Goal: Task Accomplishment & Management: Use online tool/utility

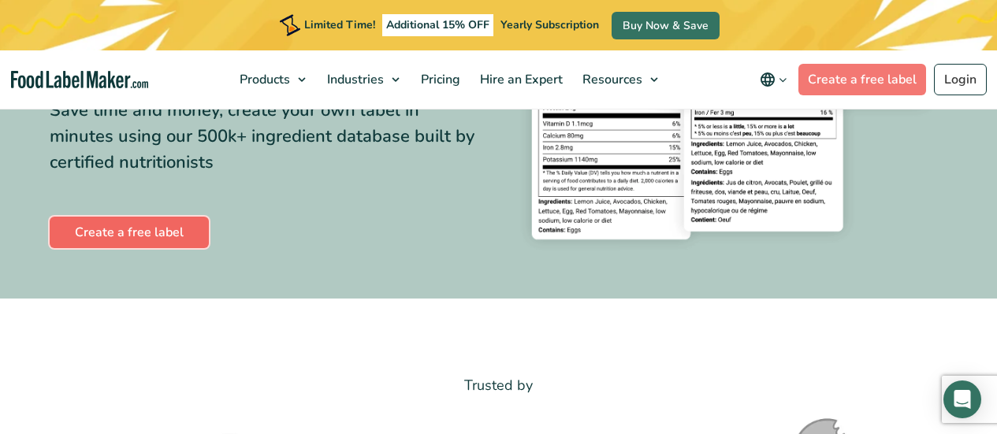
click at [120, 230] on link "Create a free label" at bounding box center [129, 233] width 159 height 32
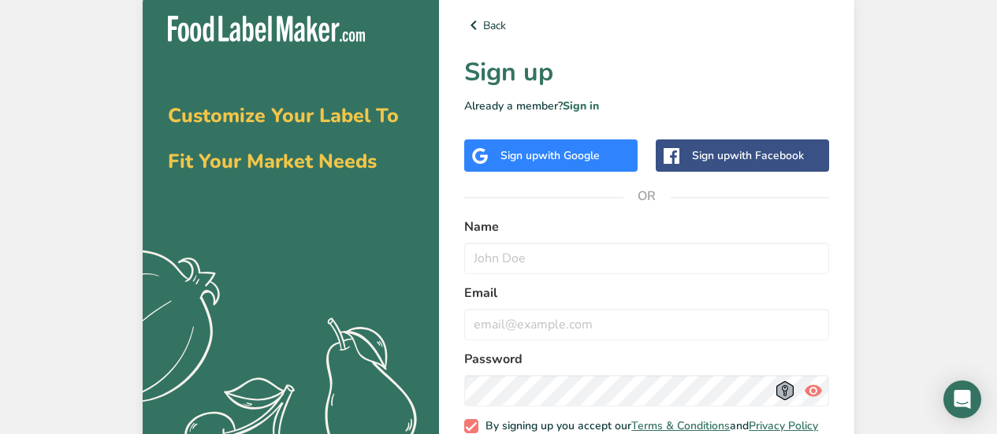
click at [523, 140] on div "Sign up with Google" at bounding box center [550, 156] width 173 height 32
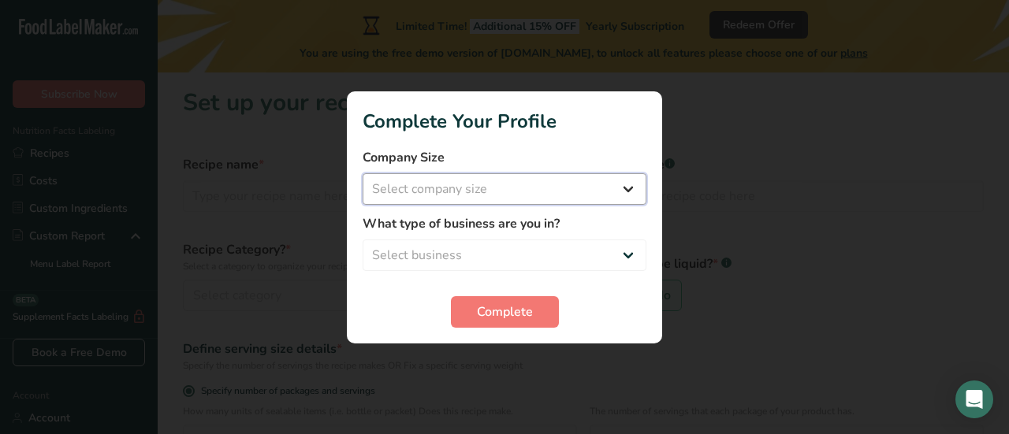
click at [628, 199] on select "Select company size Fewer than 10 Employees 10 to 50 Employees 51 to 500 Employ…" at bounding box center [505, 189] width 284 height 32
select select "1"
click at [363, 173] on select "Select company size Fewer than 10 Employees 10 to 50 Employees 51 to 500 Employ…" at bounding box center [505, 189] width 284 height 32
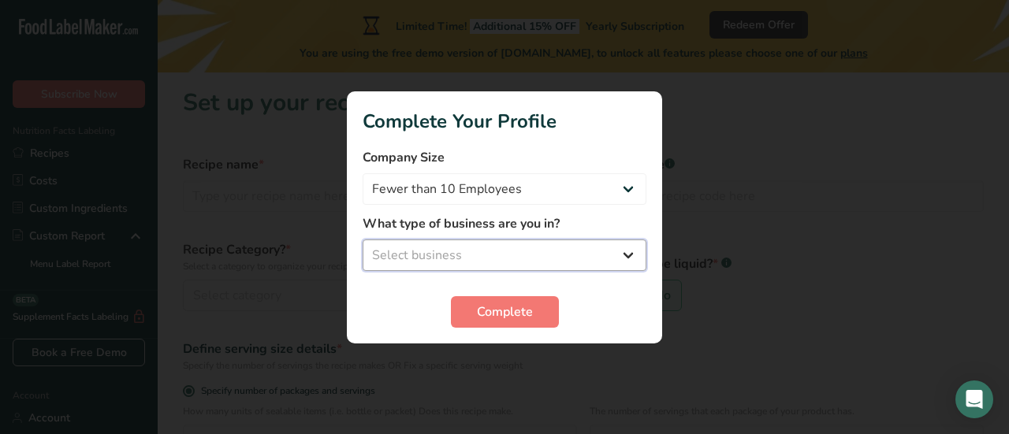
click at [626, 257] on select "Select business Packaged Food Manufacturer Restaurant & Cafe Bakery Meal Plans …" at bounding box center [505, 256] width 284 height 32
select select "8"
click at [363, 240] on select "Select business Packaged Food Manufacturer Restaurant & Cafe Bakery Meal Plans …" at bounding box center [505, 256] width 284 height 32
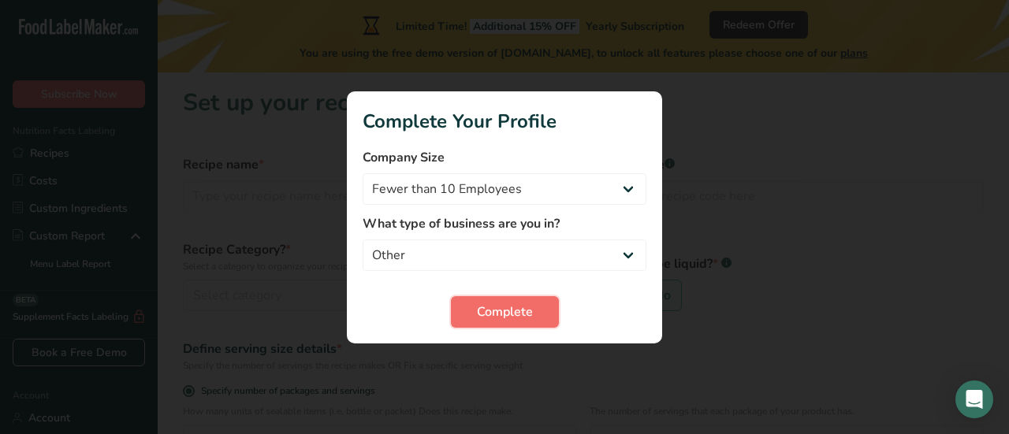
click at [534, 304] on button "Complete" at bounding box center [505, 312] width 108 height 32
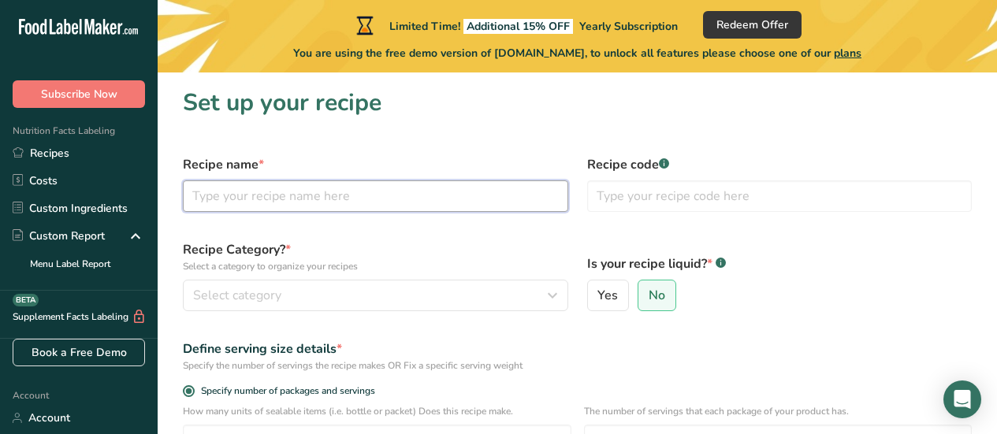
click at [393, 203] on input "text" at bounding box center [375, 196] width 385 height 32
type input "GF Healthy Cracker"
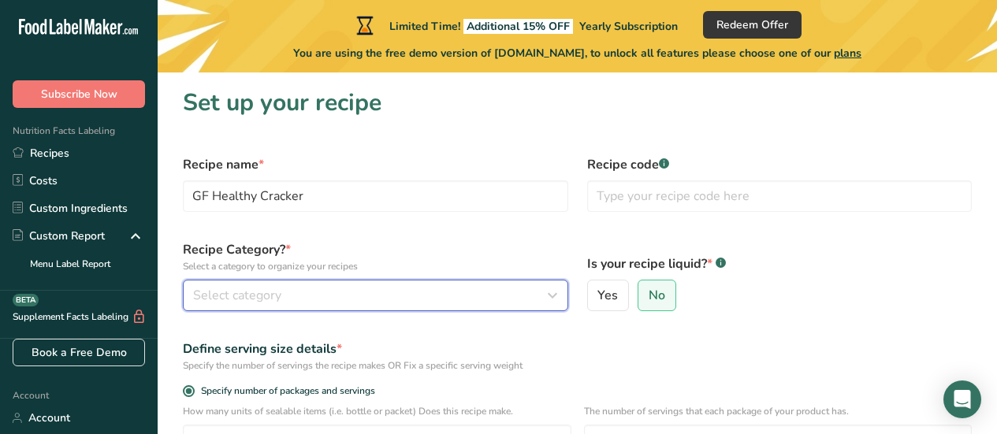
click at [556, 298] on icon "button" at bounding box center [552, 295] width 19 height 28
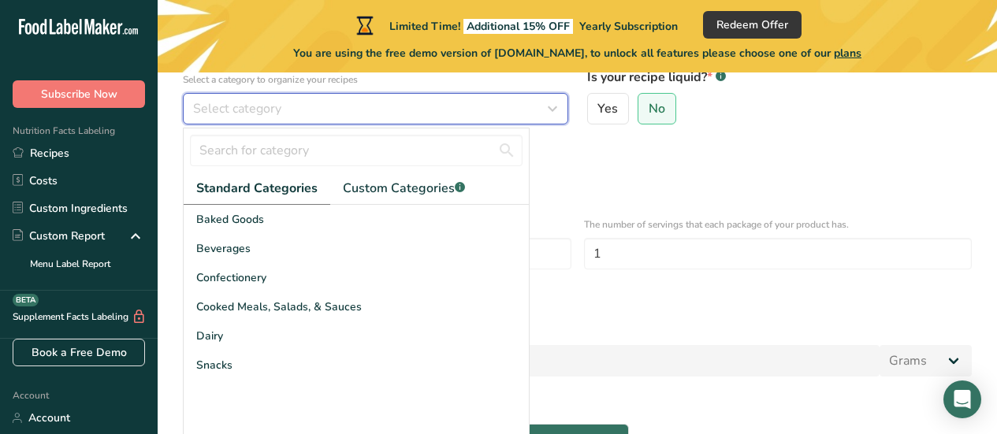
scroll to position [189, 0]
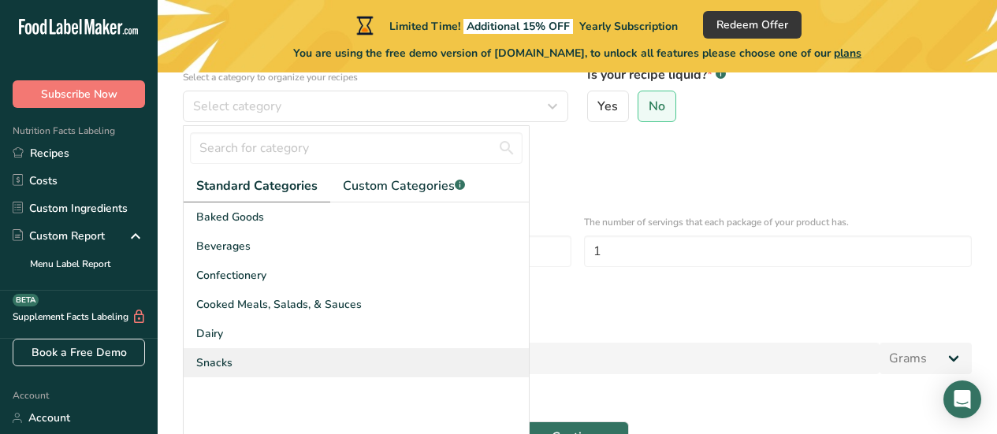
click at [259, 363] on div "Snacks" at bounding box center [356, 362] width 345 height 29
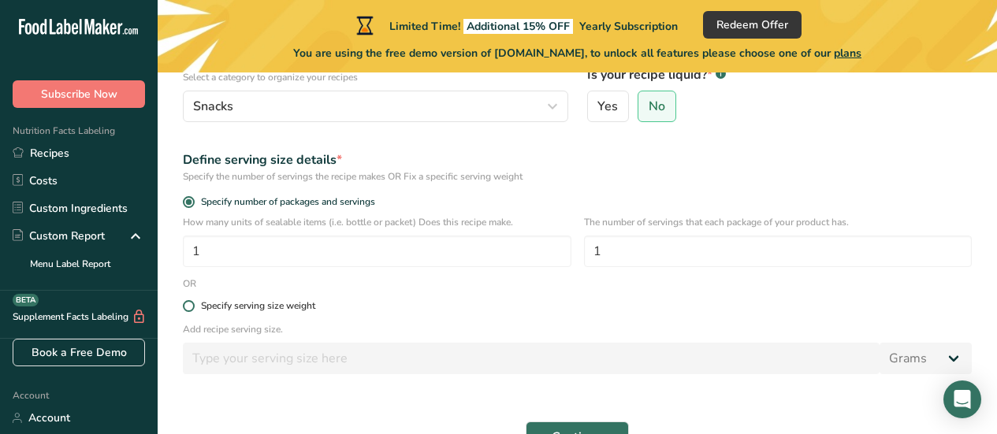
click at [191, 301] on span at bounding box center [189, 306] width 12 height 12
click at [191, 301] on input "Specify serving size weight" at bounding box center [188, 306] width 10 height 10
radio input "true"
radio input "false"
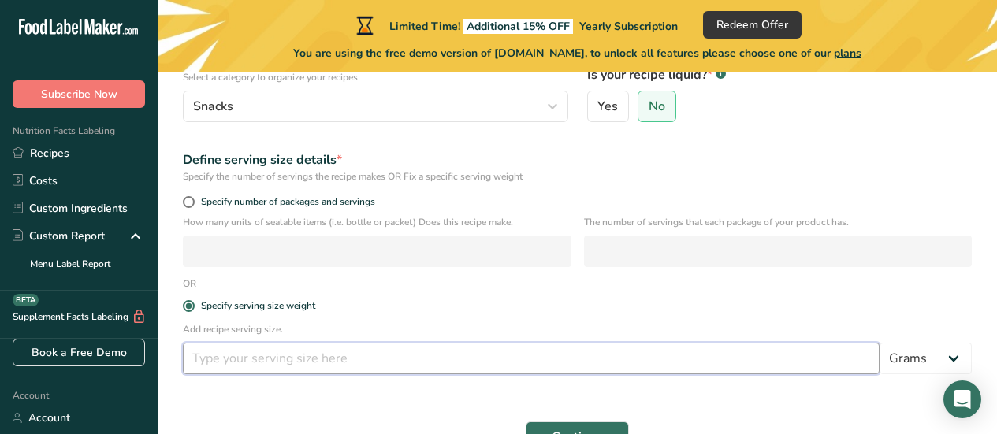
click at [221, 359] on input "number" at bounding box center [531, 359] width 697 height 32
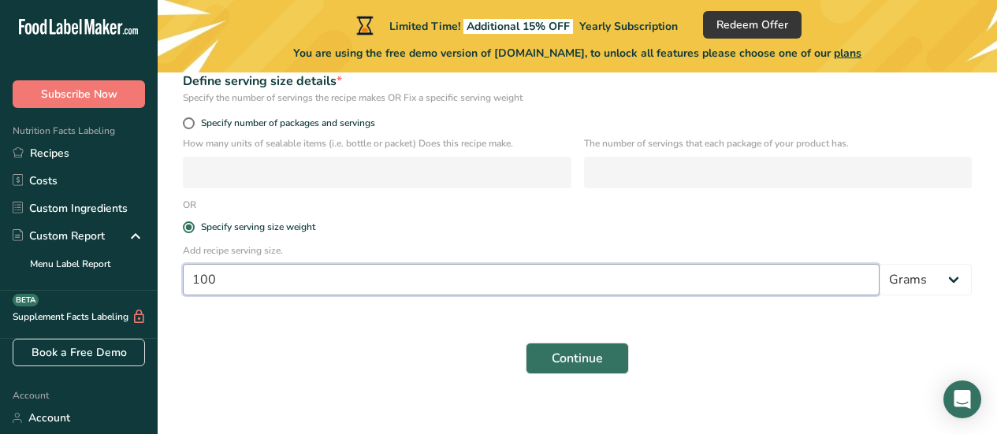
scroll to position [284, 0]
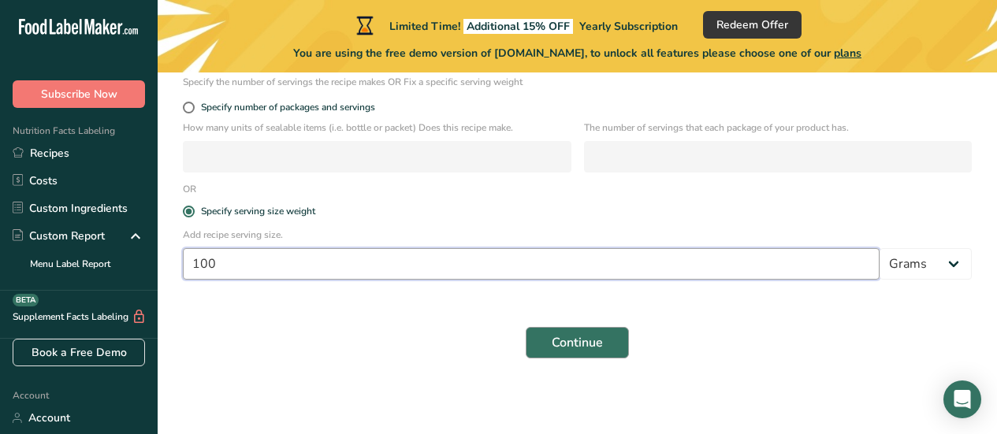
type input "100"
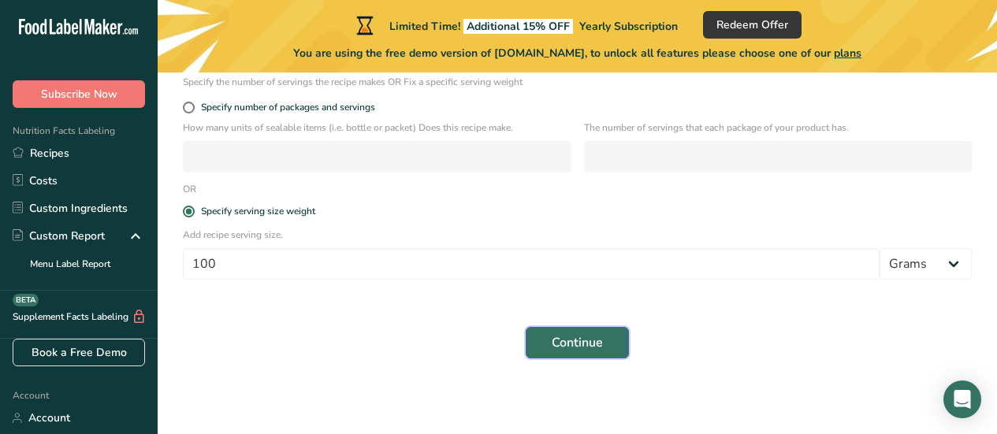
click at [597, 330] on button "Continue" at bounding box center [577, 343] width 103 height 32
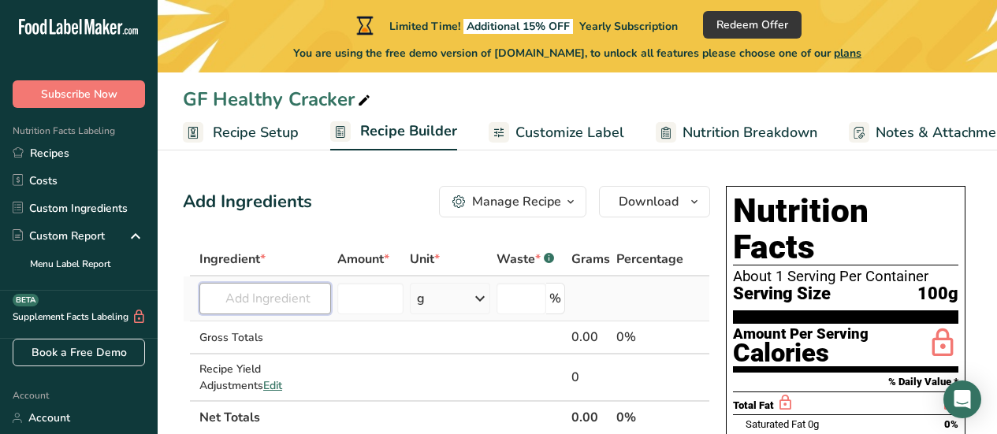
click at [276, 304] on input "text" at bounding box center [265, 299] width 132 height 32
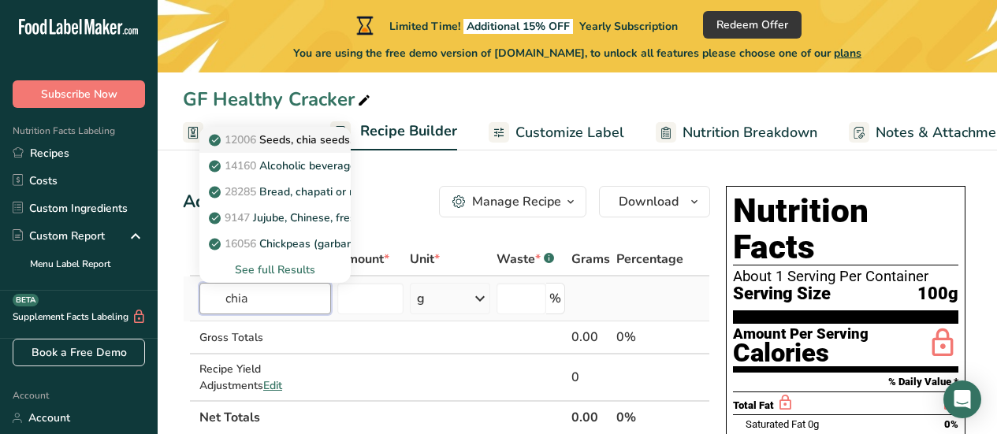
type input "chia"
click at [307, 133] on p "12006 Seeds, chia seeds, dried" at bounding box center [296, 140] width 169 height 17
type input "Seeds, chia seeds, dried"
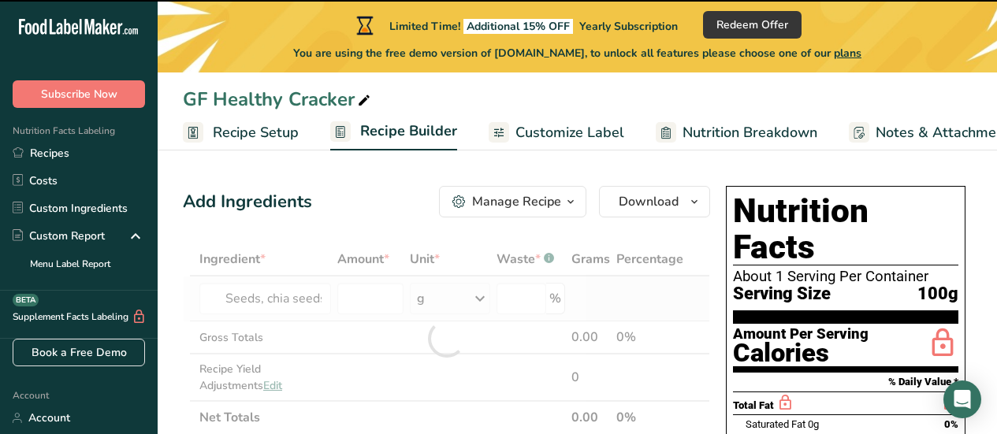
type input "0"
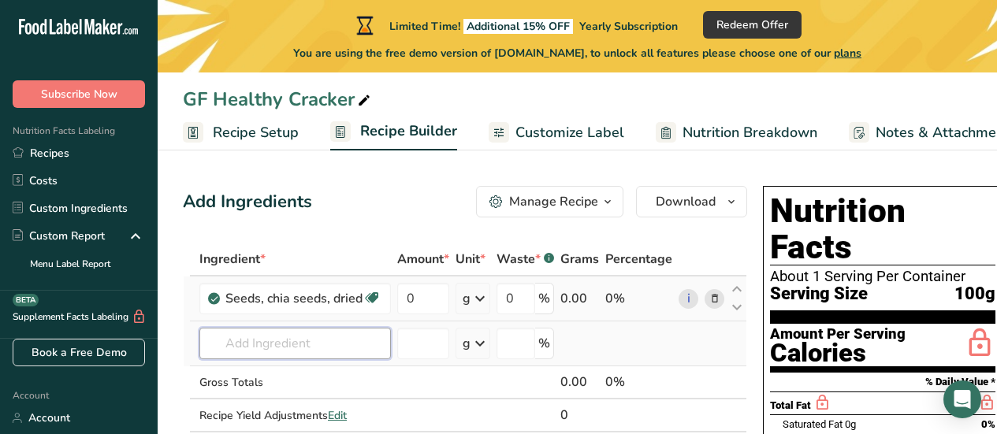
click at [308, 347] on input "text" at bounding box center [295, 344] width 192 height 32
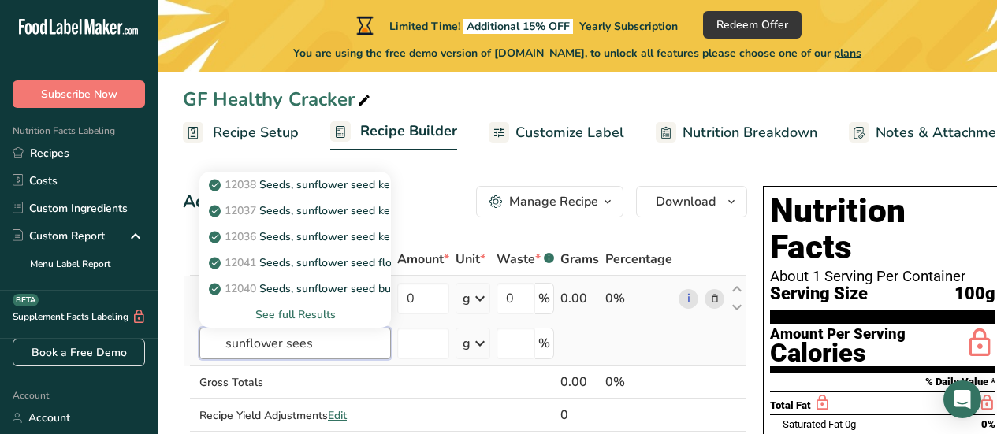
type input "sunflower sees"
click at [312, 314] on div "See full Results" at bounding box center [295, 315] width 166 height 17
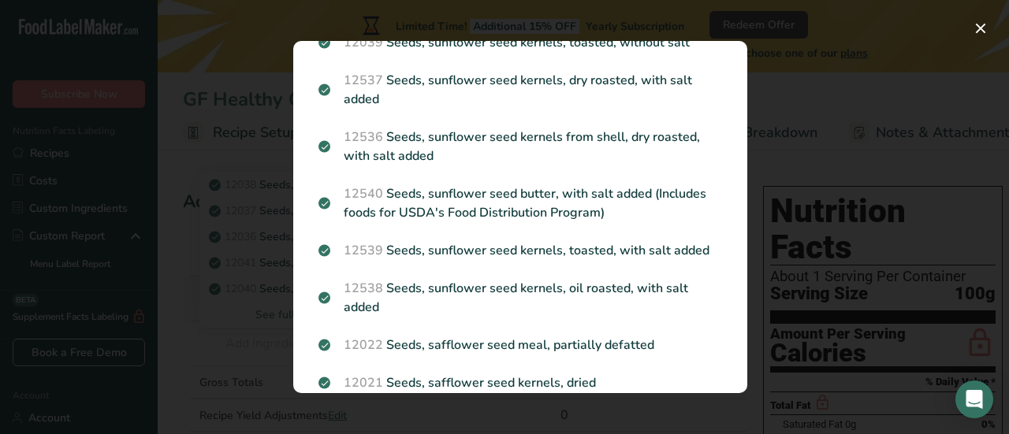
scroll to position [278, 0]
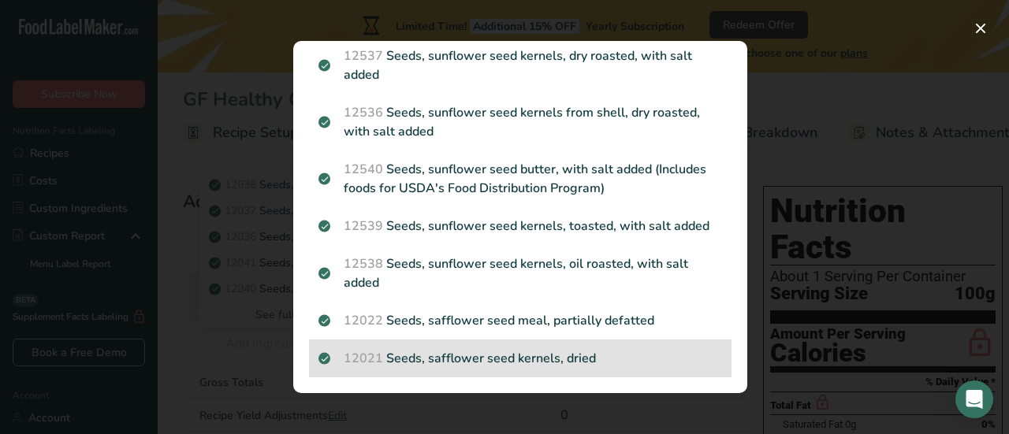
click at [507, 363] on p "12021 Seeds, safflower seed kernels, dried" at bounding box center [520, 358] width 404 height 19
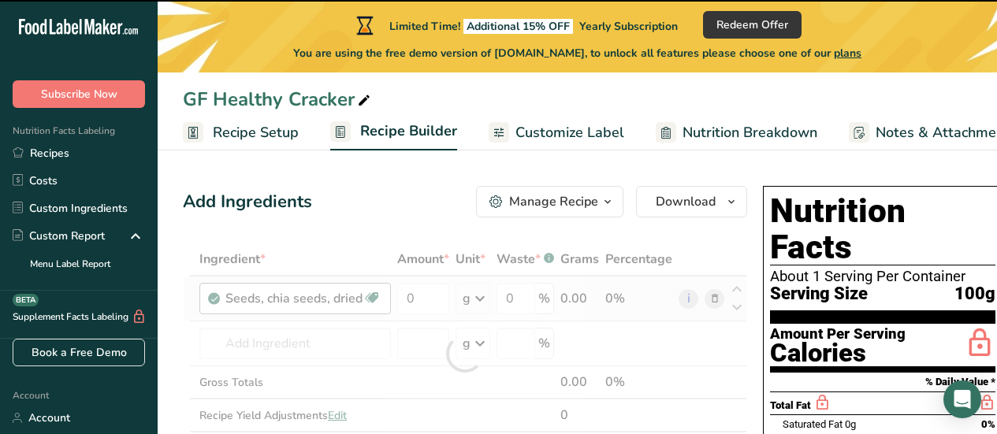
type input "0"
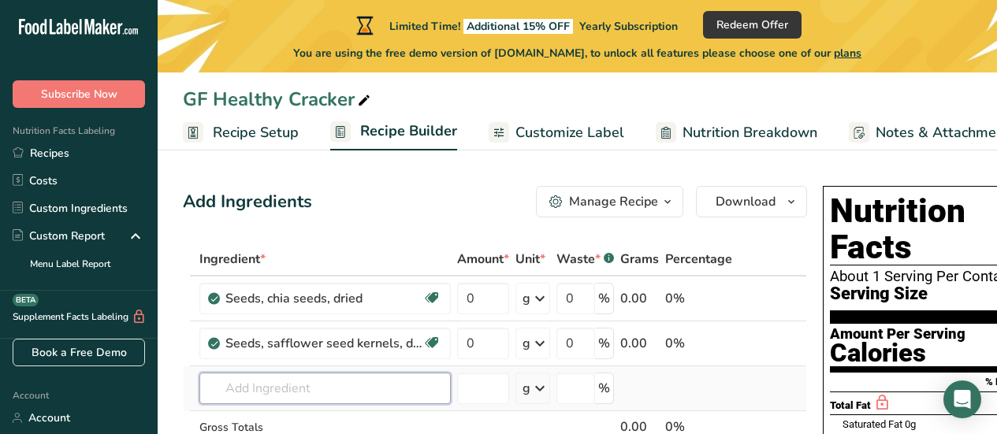
click at [374, 389] on input "text" at bounding box center [324, 389] width 251 height 32
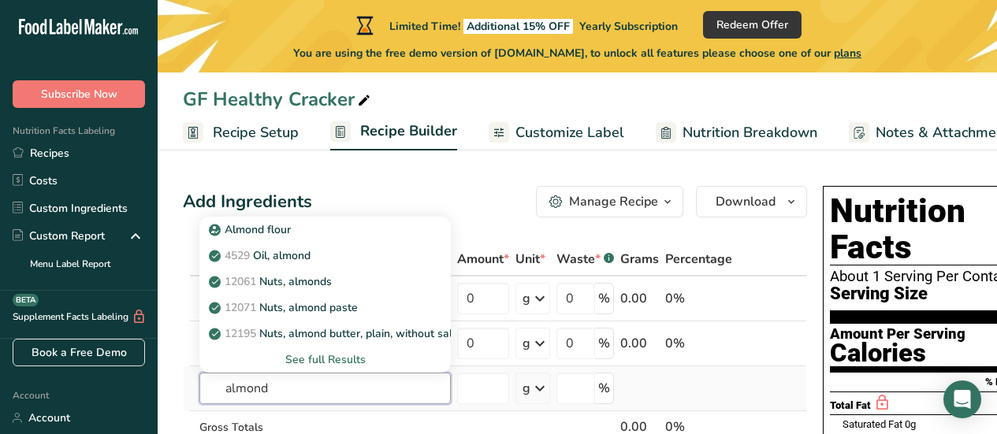
type input "almond"
click at [349, 357] on div "See full Results" at bounding box center [325, 360] width 226 height 17
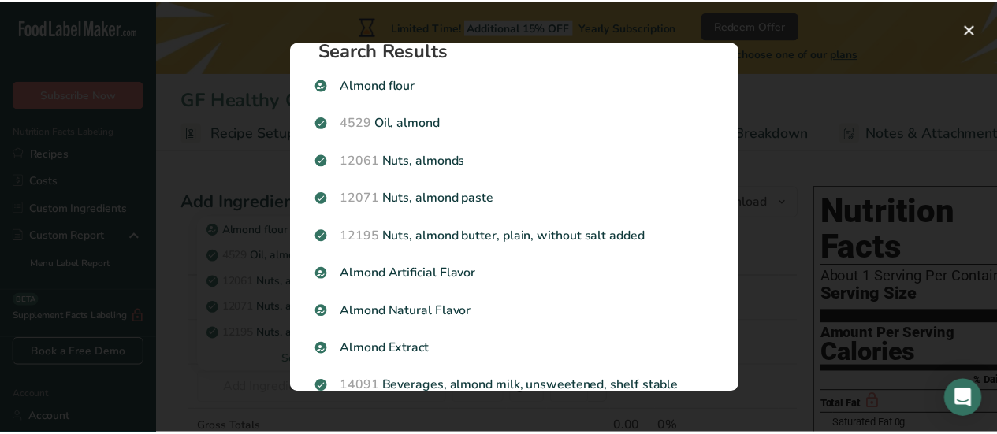
scroll to position [0, 0]
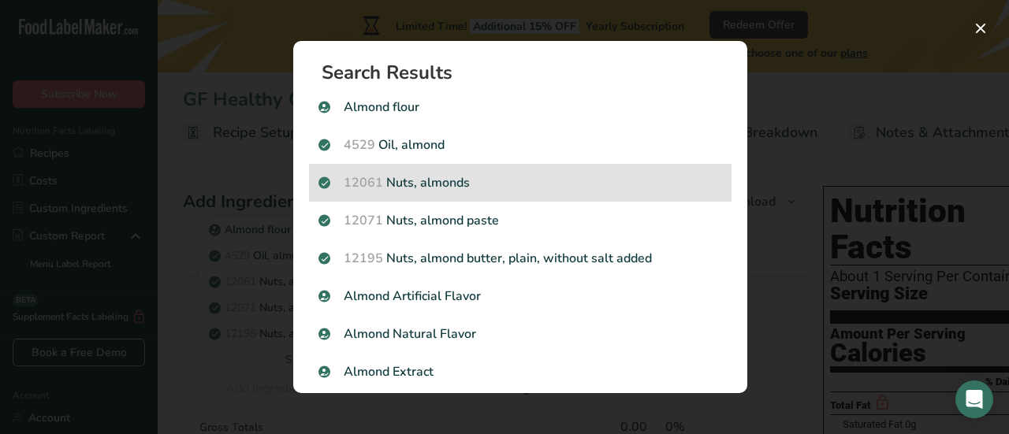
click at [430, 180] on p "12061 Nuts, almonds" at bounding box center [520, 182] width 404 height 19
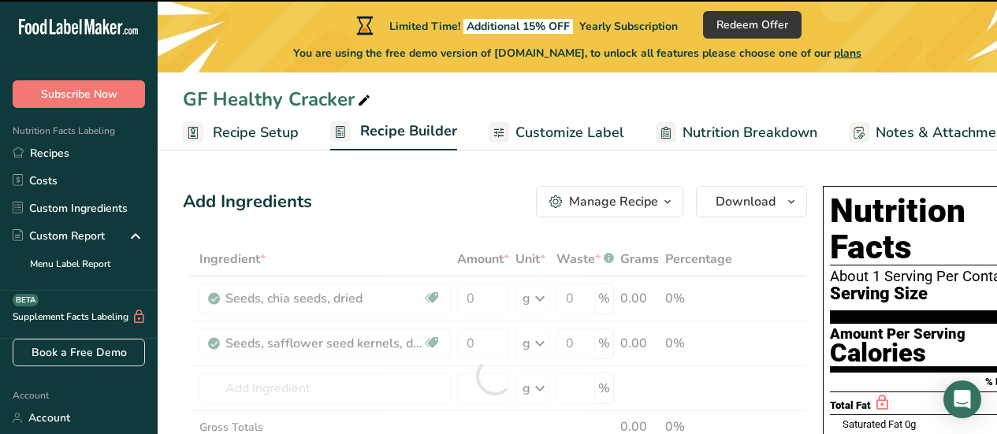
type input "0"
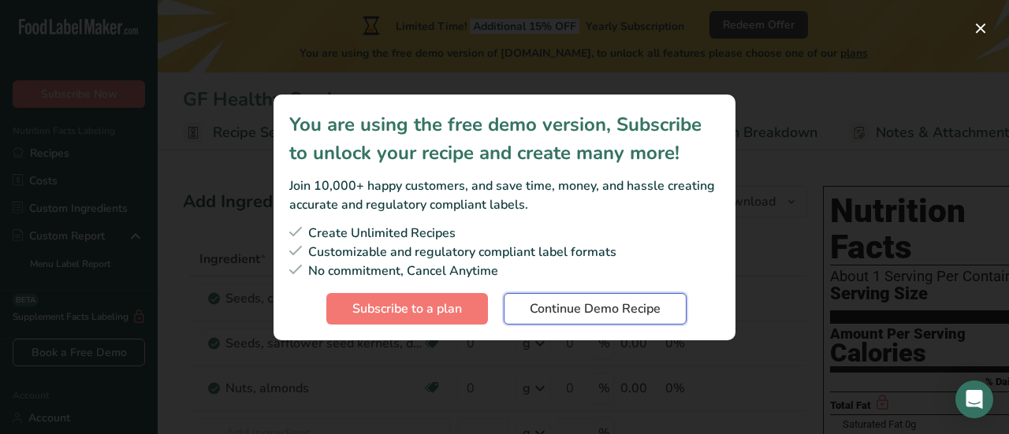
click at [597, 307] on span "Continue Demo Recipe" at bounding box center [595, 309] width 131 height 19
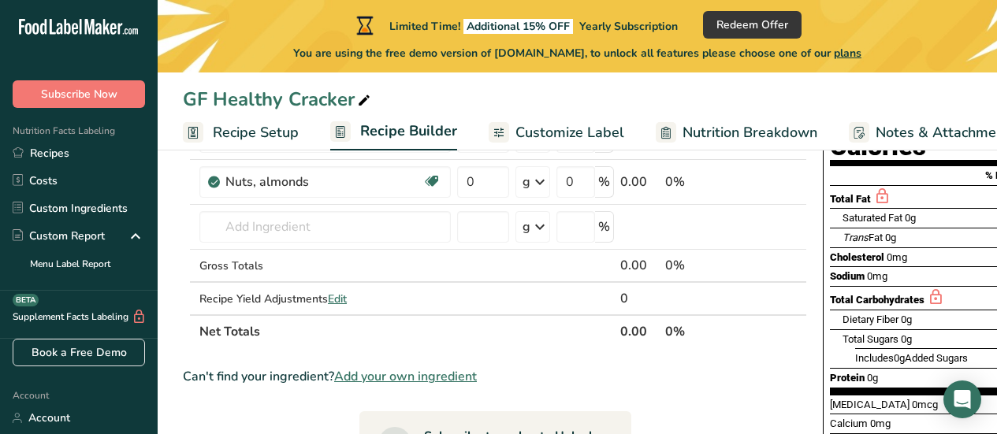
scroll to position [213, 0]
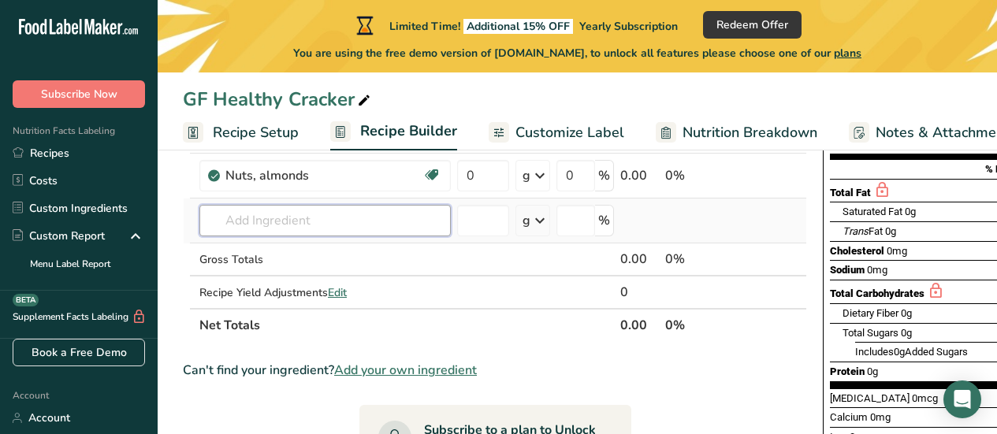
click at [265, 216] on input "text" at bounding box center [324, 221] width 251 height 32
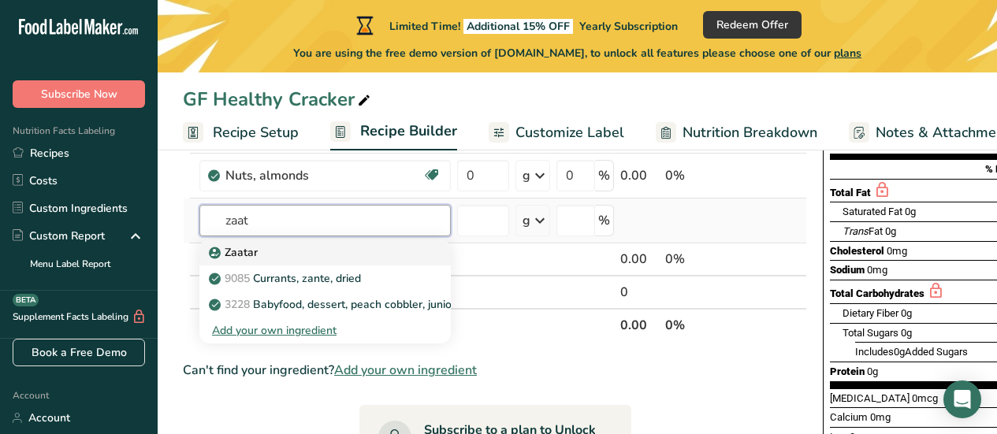
type input "zaat"
click at [245, 253] on p "Zaatar" at bounding box center [235, 252] width 46 height 17
type input "Zaatar"
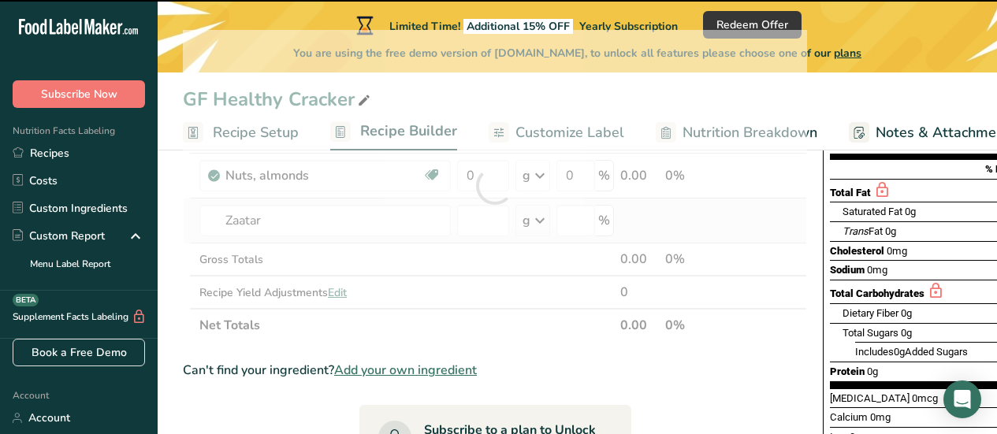
type input "0"
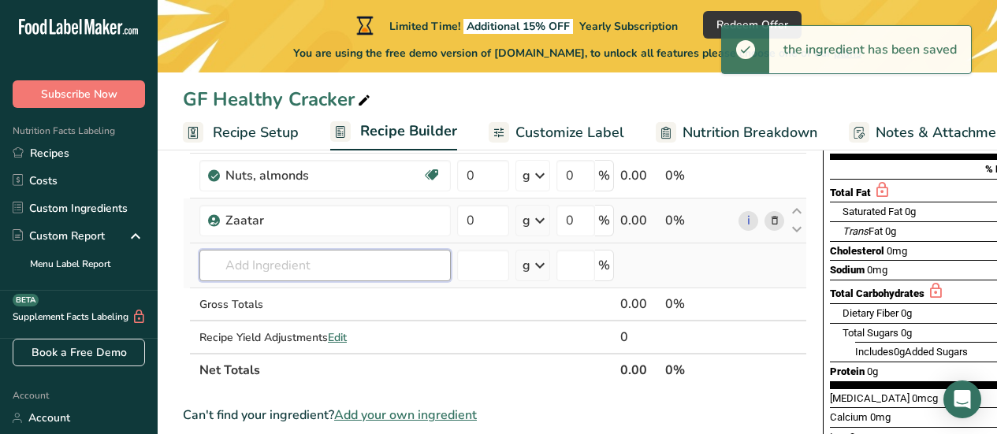
click at [246, 266] on input "text" at bounding box center [324, 266] width 251 height 32
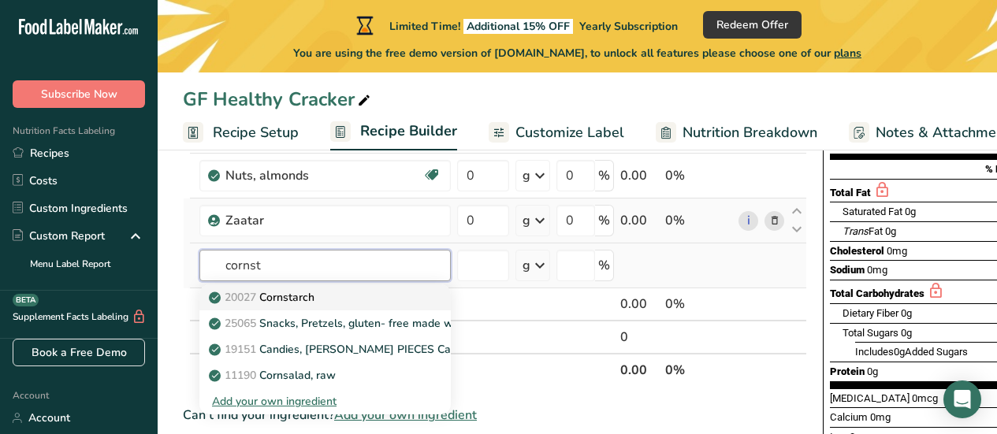
type input "cornst"
click at [288, 298] on p "20027 [GEOGRAPHIC_DATA]" at bounding box center [263, 297] width 102 height 17
type input "Cornstarch"
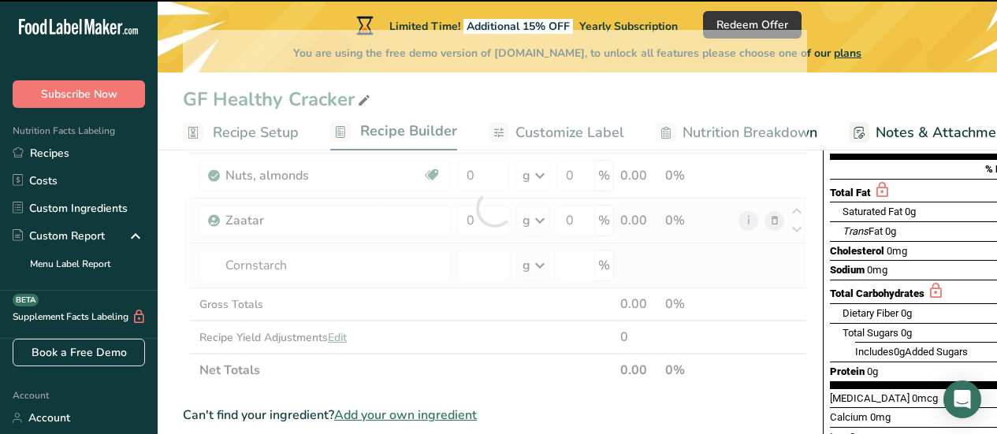
type input "0"
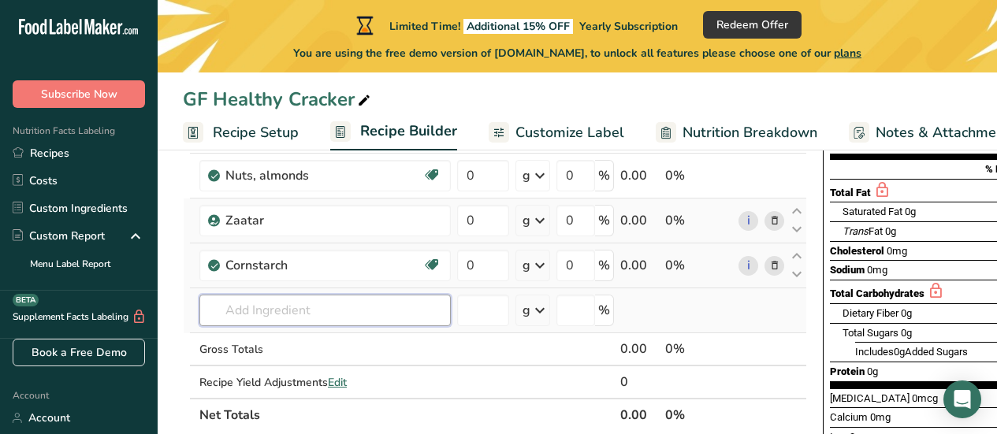
click at [303, 307] on input "text" at bounding box center [324, 311] width 251 height 32
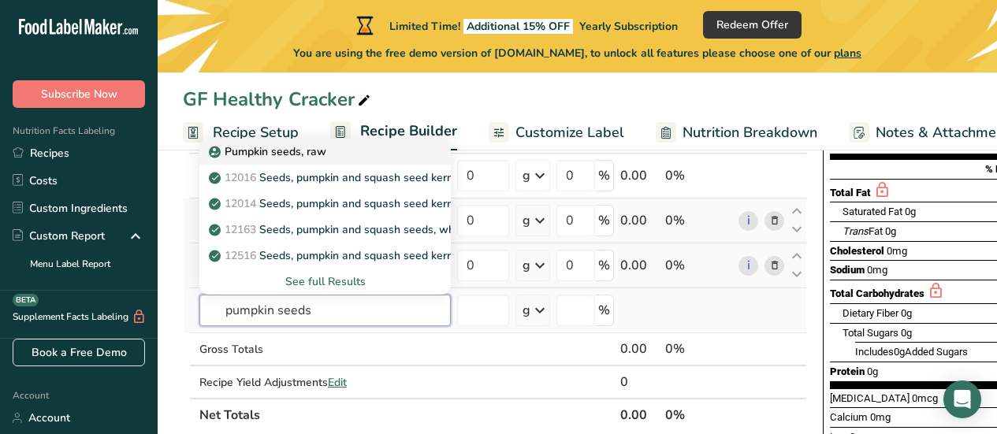
type input "pumpkin seeds"
click at [308, 146] on p "Pumpkin seeds, raw" at bounding box center [269, 151] width 114 height 17
type input "Pumpkin seeds, raw"
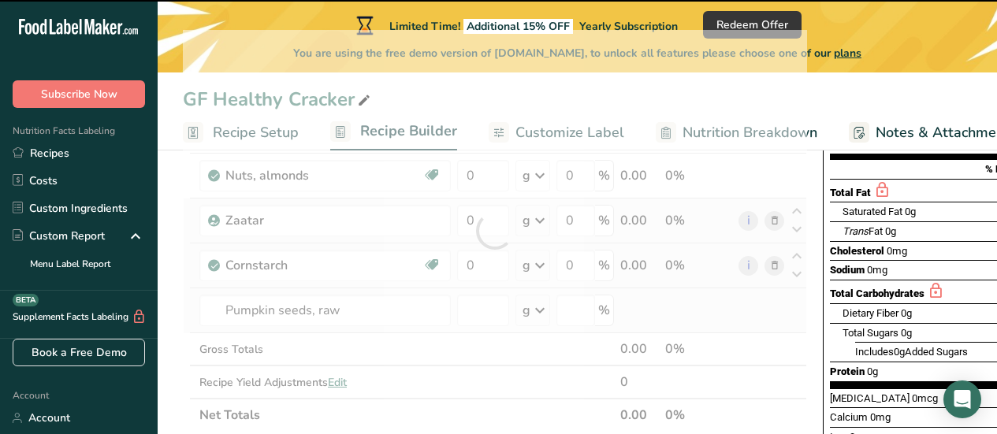
type input "0"
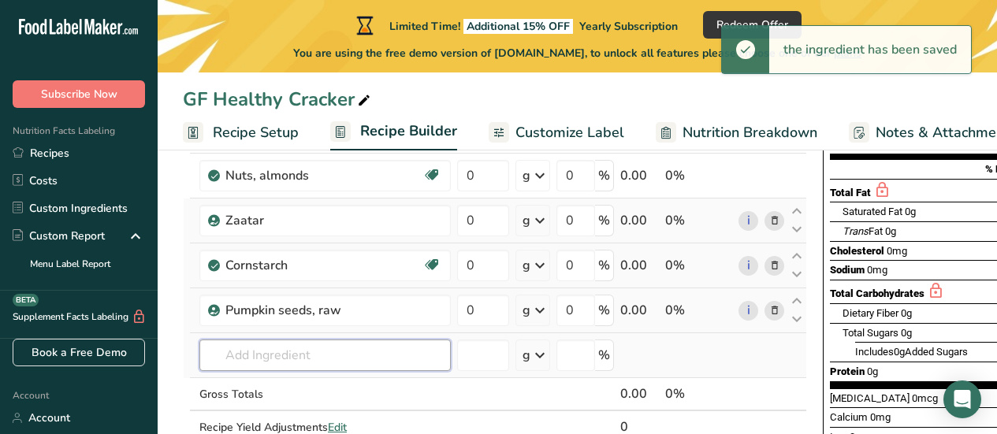
click at [282, 360] on input "text" at bounding box center [324, 356] width 251 height 32
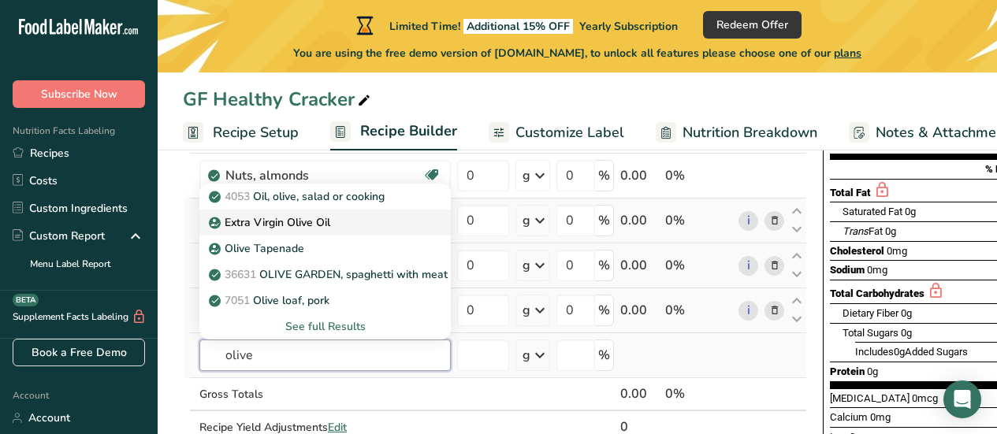
type input "olive"
click at [313, 226] on p "Extra Virgin Olive Oil" at bounding box center [271, 222] width 118 height 17
type input "Extra Virgin Olive Oil"
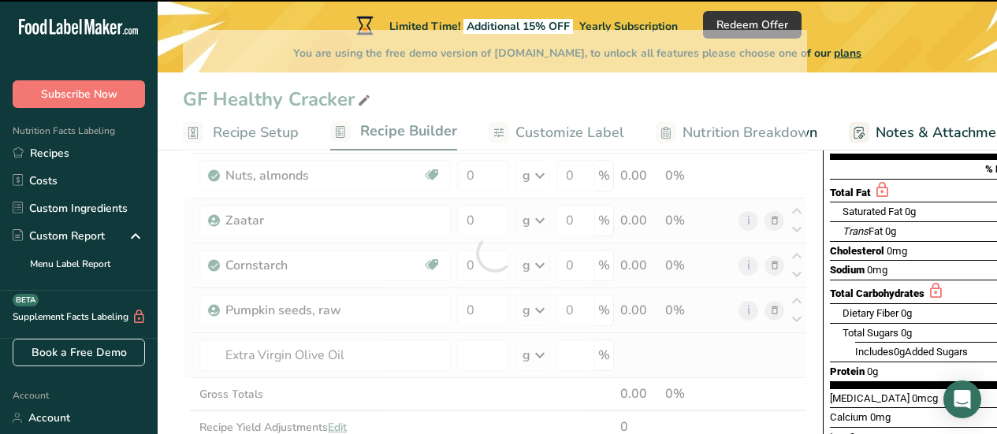
type input "0"
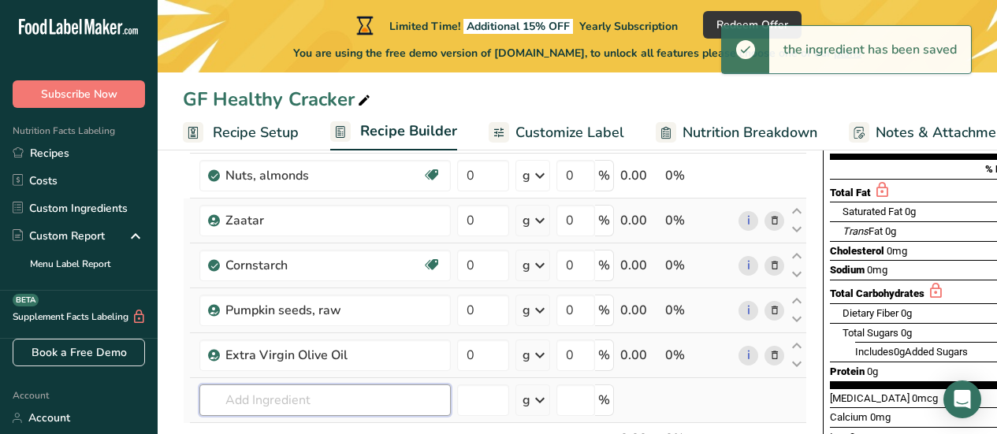
click at [283, 400] on input "text" at bounding box center [324, 401] width 251 height 32
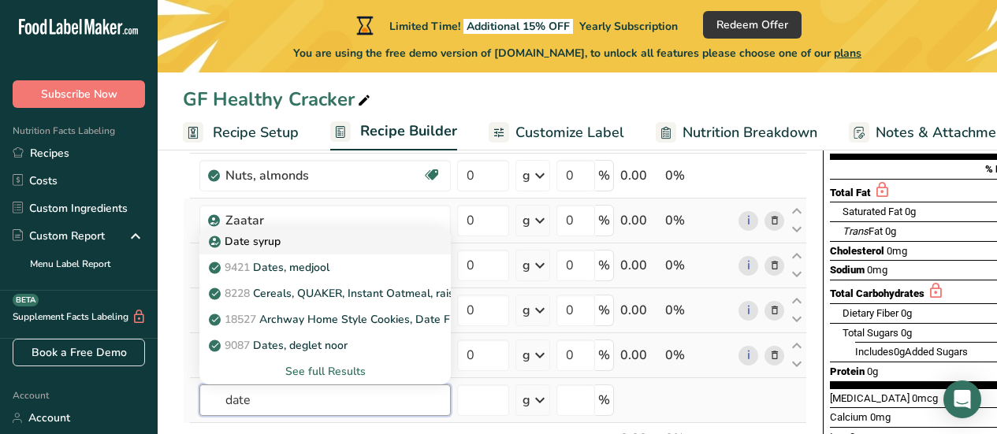
type input "date"
click at [259, 240] on p "Date syrup" at bounding box center [246, 241] width 69 height 17
type input "Date syrup"
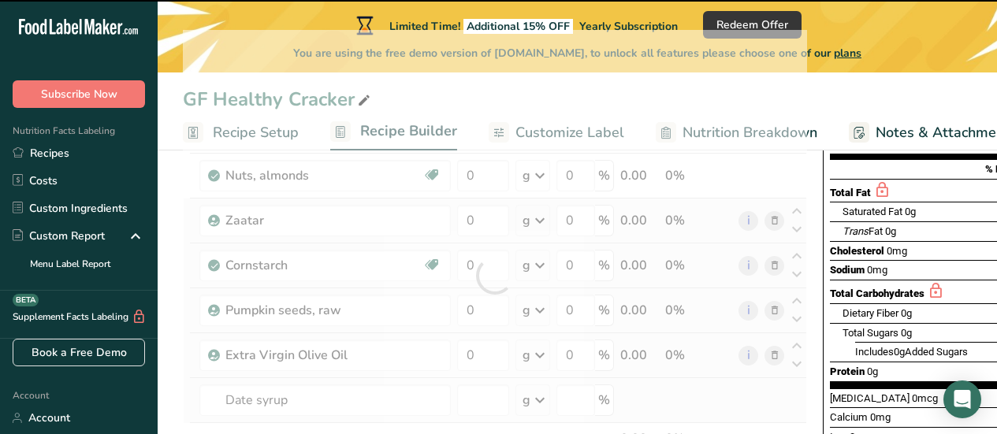
type input "0"
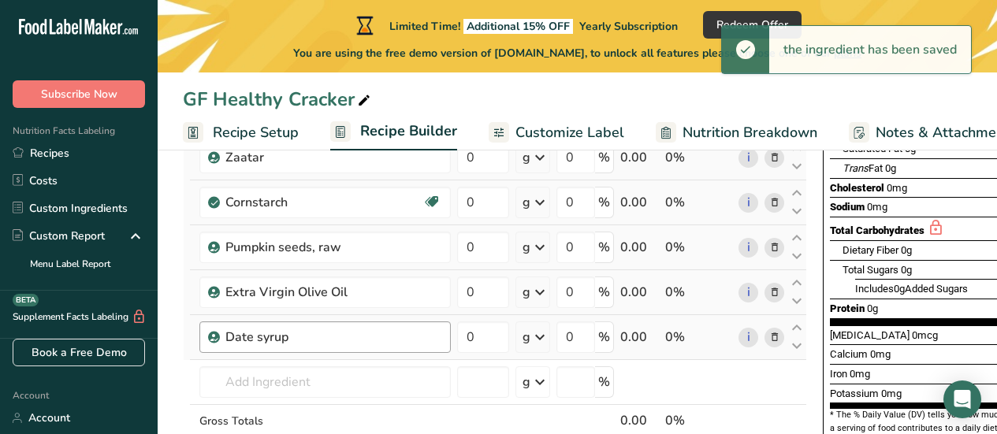
scroll to position [307, 0]
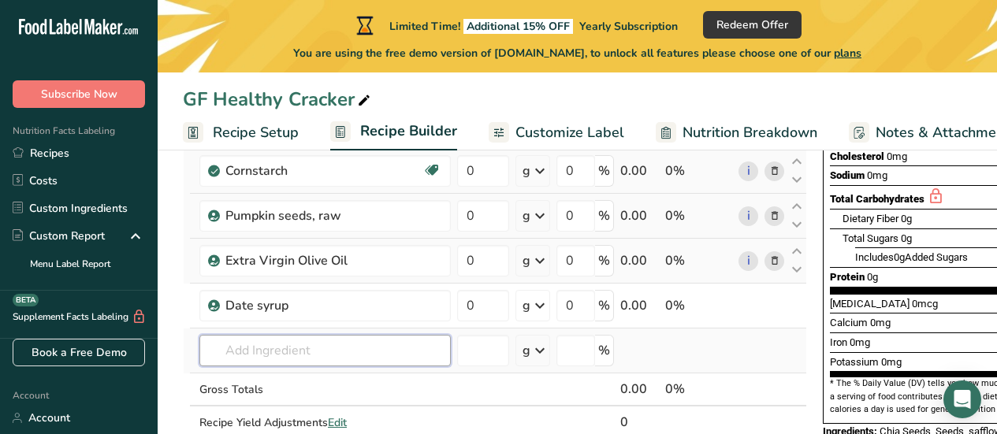
click at [363, 353] on input "text" at bounding box center [324, 351] width 251 height 32
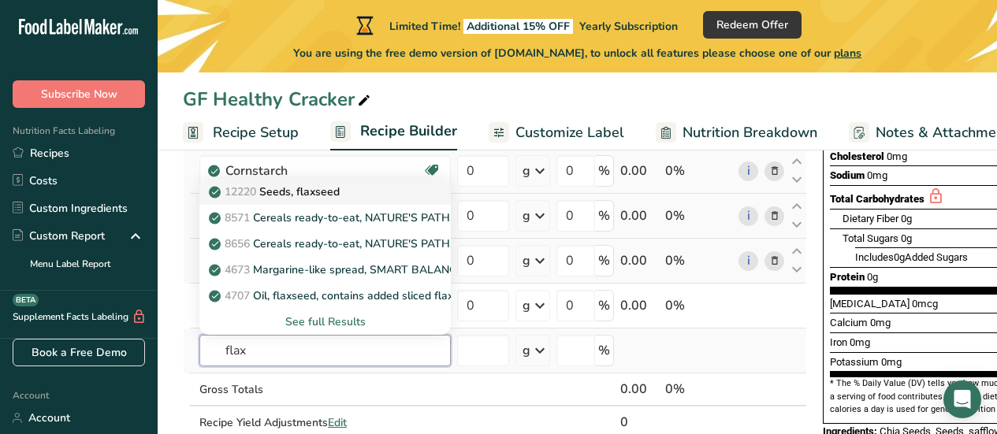
type input "flax"
click at [313, 189] on p "12220 Seeds, flaxseed" at bounding box center [276, 192] width 128 height 17
type input "Seeds, flaxseed"
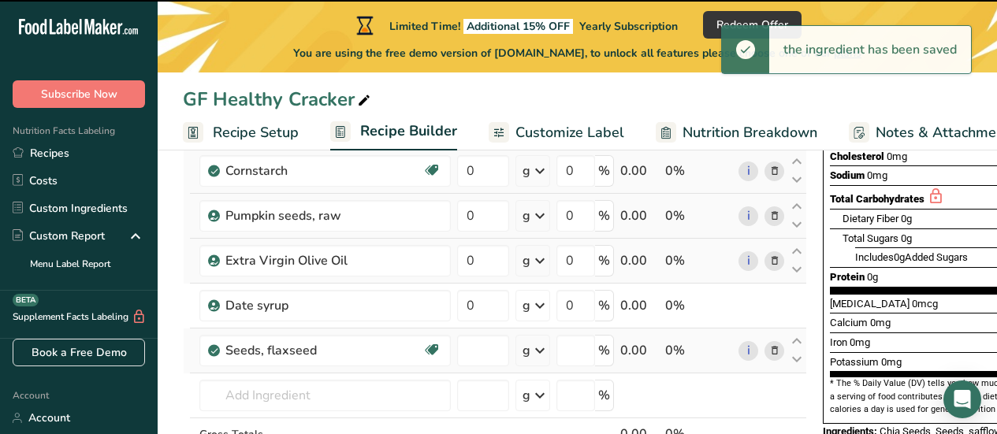
type input "0"
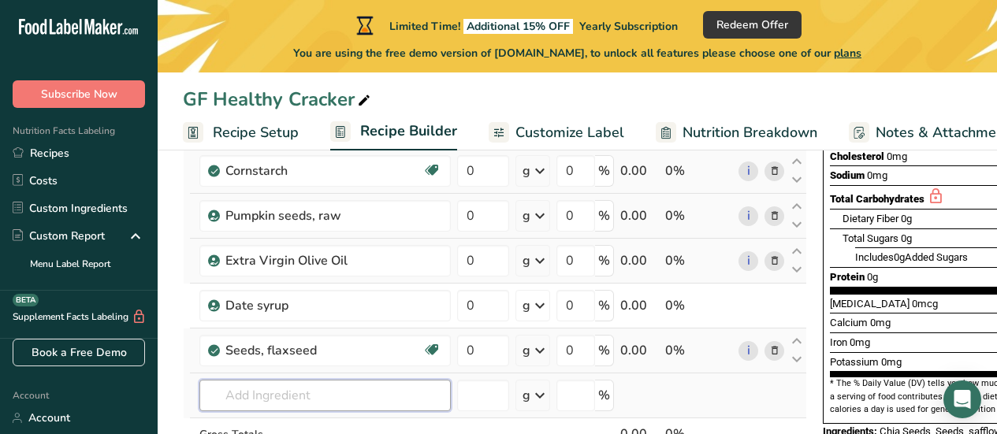
click at [340, 391] on input "text" at bounding box center [324, 396] width 251 height 32
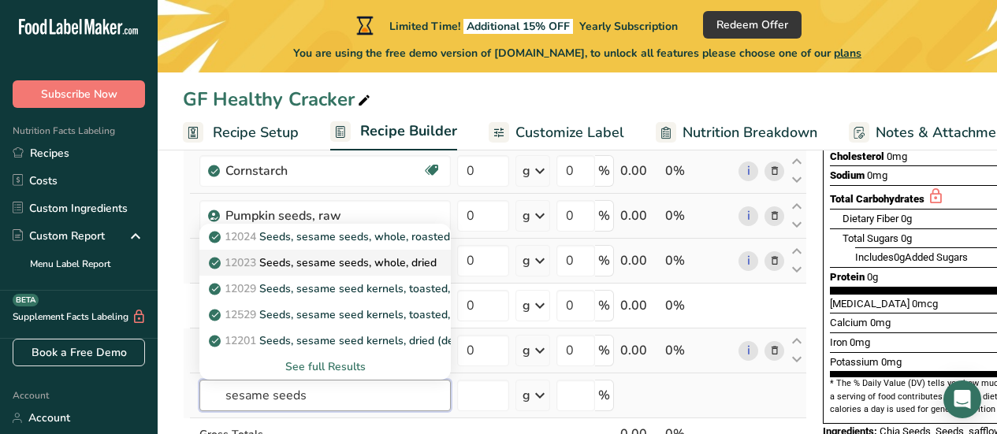
type input "sesame seeds"
click at [336, 268] on p "12023 Seeds, sesame seeds, whole, dried" at bounding box center [324, 263] width 225 height 17
type input "Seeds, sesame seeds, whole, dried"
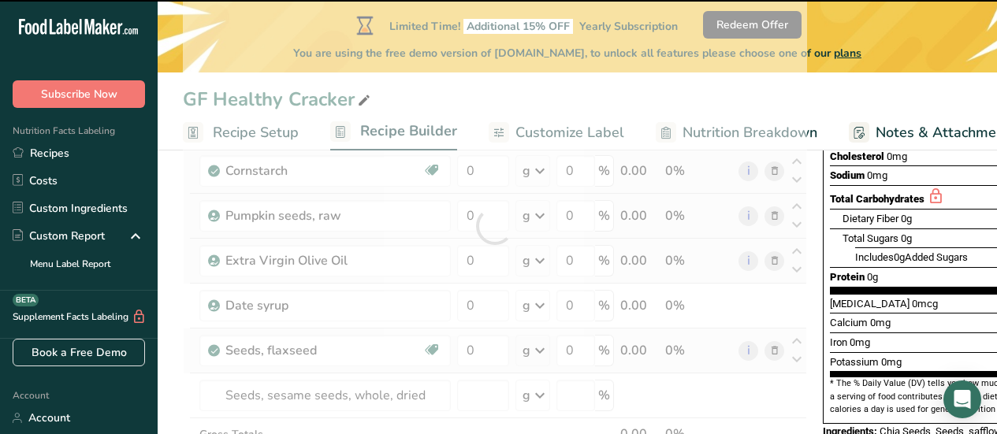
type input "0"
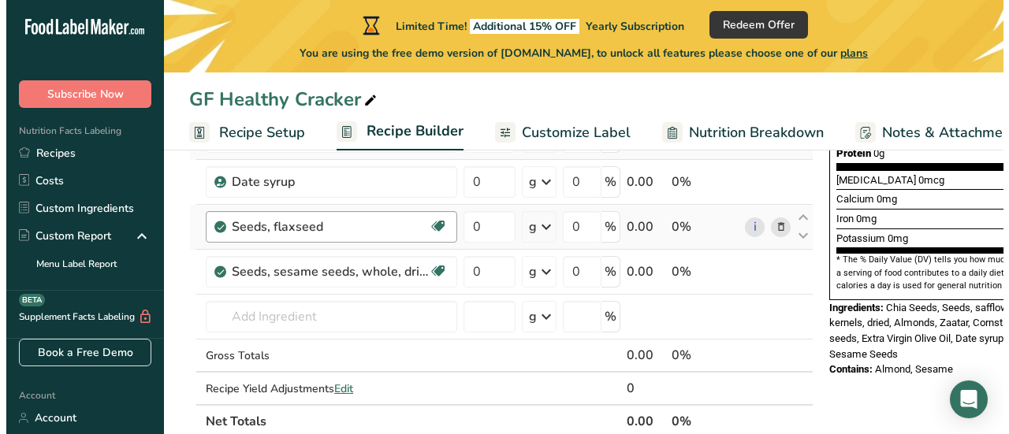
scroll to position [434, 0]
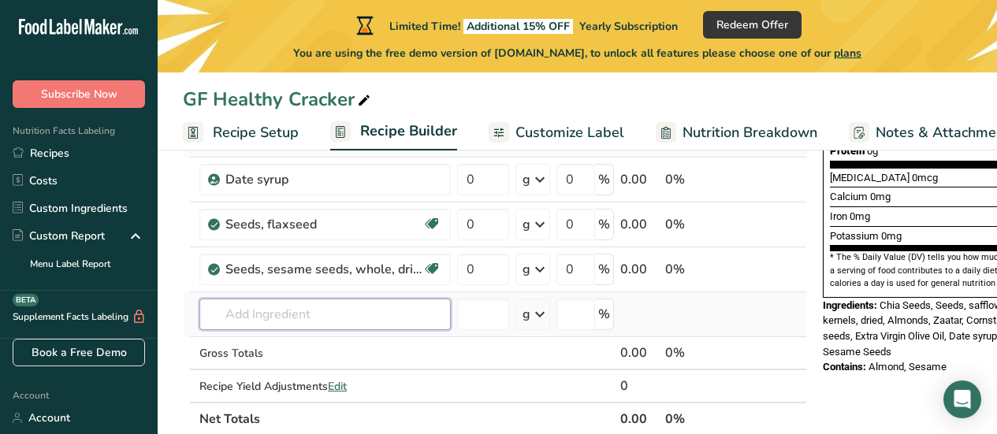
click at [400, 317] on input "text" at bounding box center [324, 315] width 251 height 32
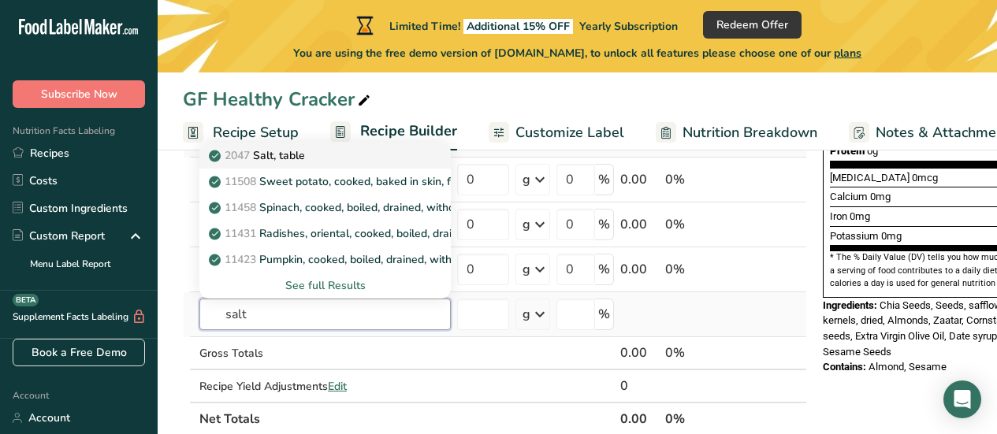
type input "salt"
click at [303, 158] on p "2047 Salt, table" at bounding box center [258, 155] width 93 height 17
type input "Salt, table"
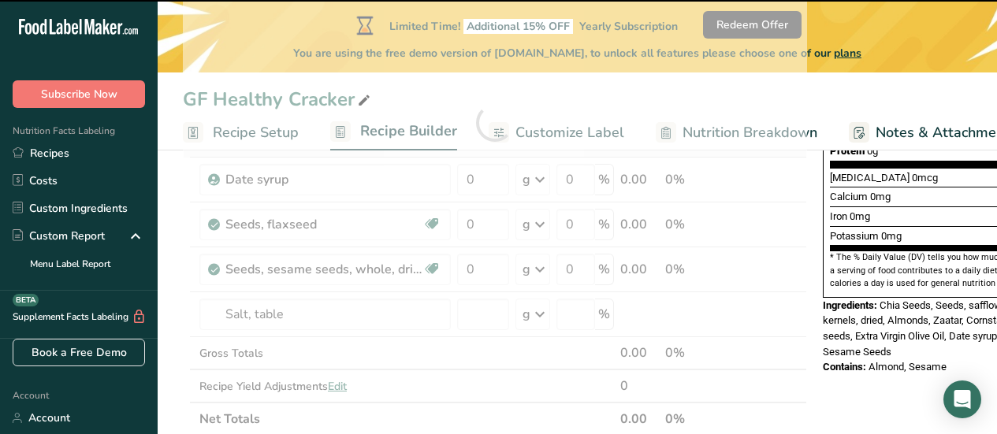
type input "0"
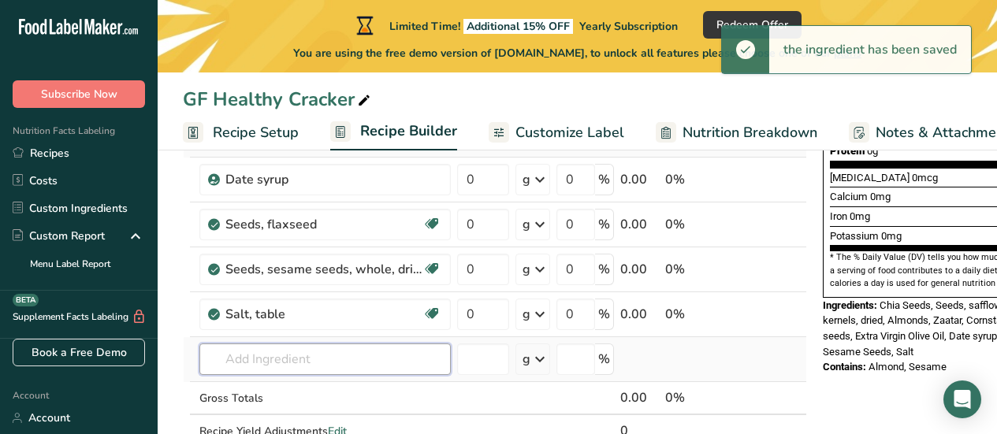
click at [273, 369] on input "text" at bounding box center [324, 360] width 251 height 32
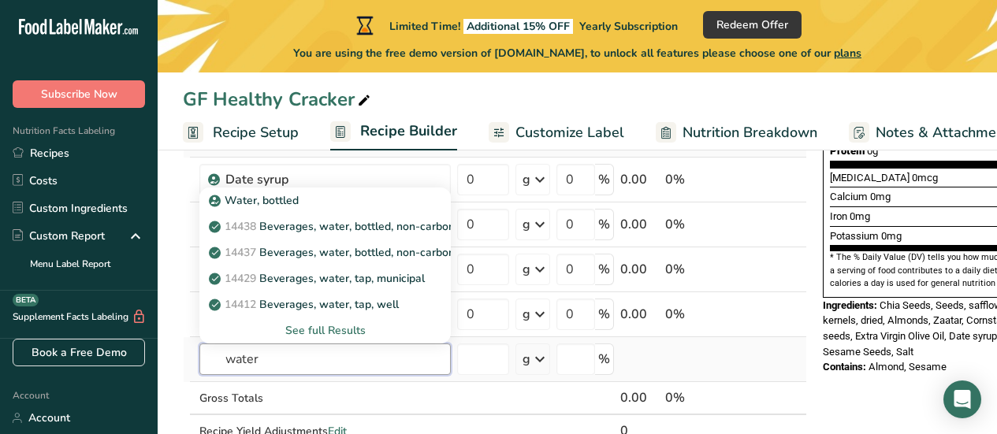
click at [240, 369] on input "water" at bounding box center [324, 360] width 251 height 32
click at [279, 367] on input "water" at bounding box center [324, 360] width 251 height 32
type input "water"
click at [309, 330] on div "See full Results" at bounding box center [325, 330] width 226 height 17
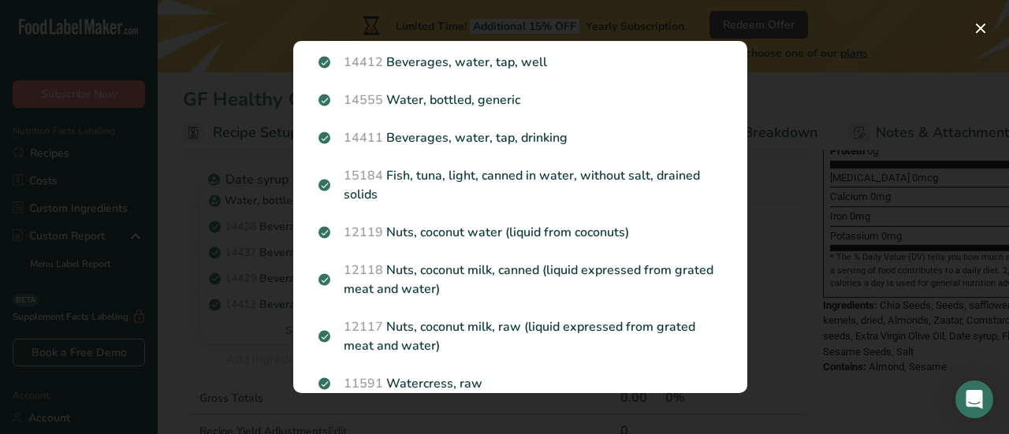
scroll to position [0, 0]
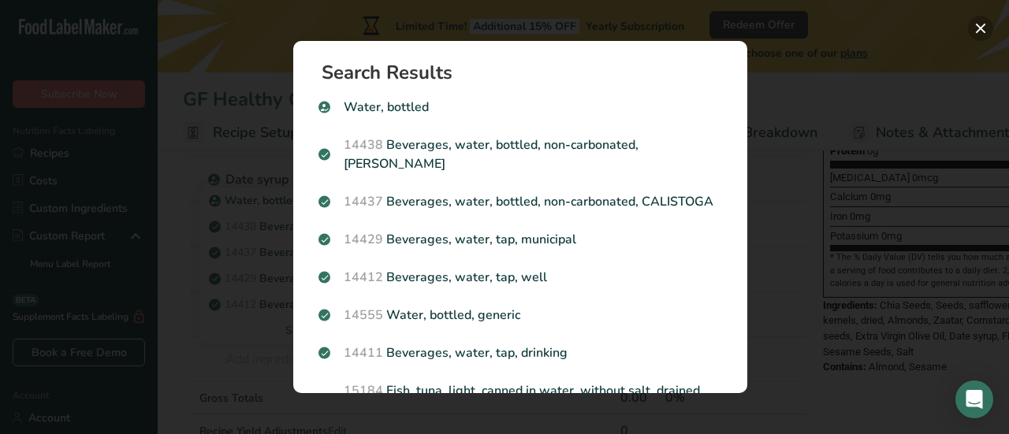
click at [976, 28] on button "Search results modal" at bounding box center [980, 28] width 25 height 25
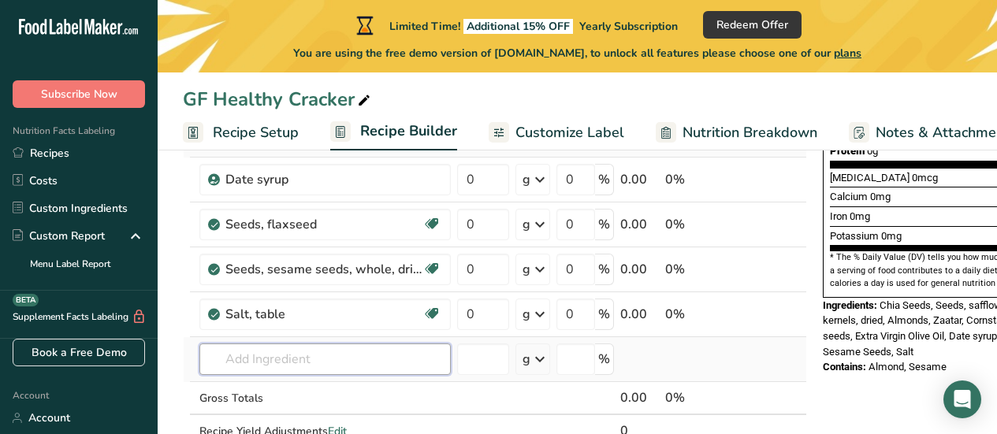
click at [288, 362] on input "text" at bounding box center [324, 360] width 251 height 32
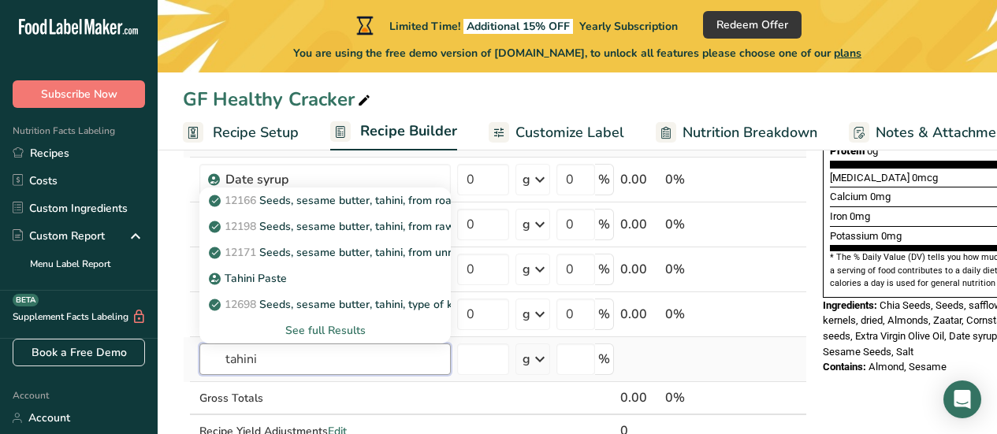
type input "tahini"
click at [322, 333] on div "See full Results" at bounding box center [325, 330] width 226 height 17
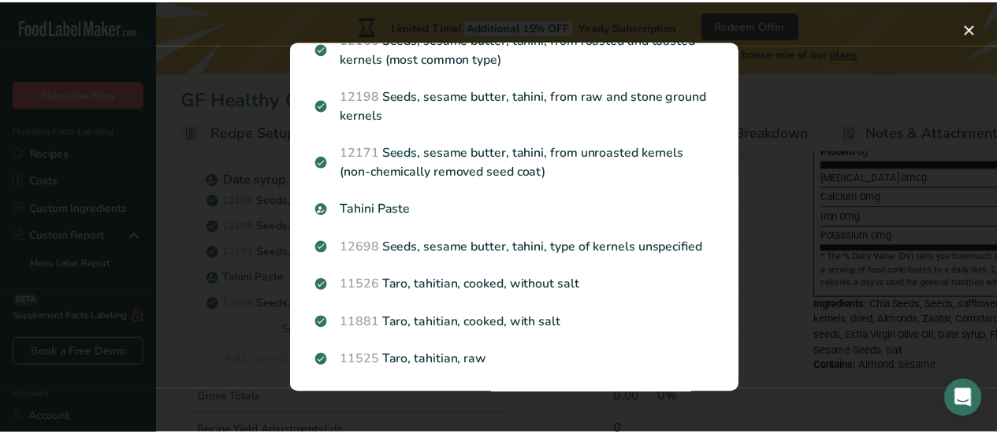
scroll to position [70, 0]
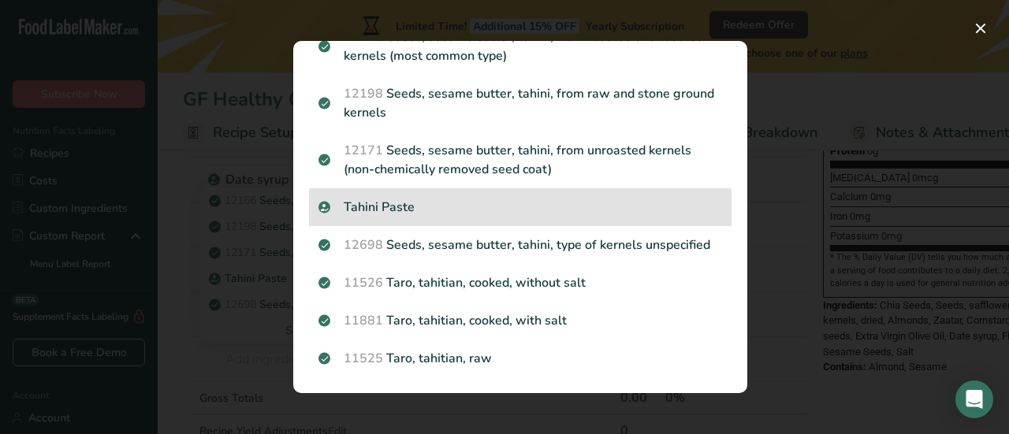
click at [367, 208] on p "Tahini Paste" at bounding box center [520, 207] width 404 height 19
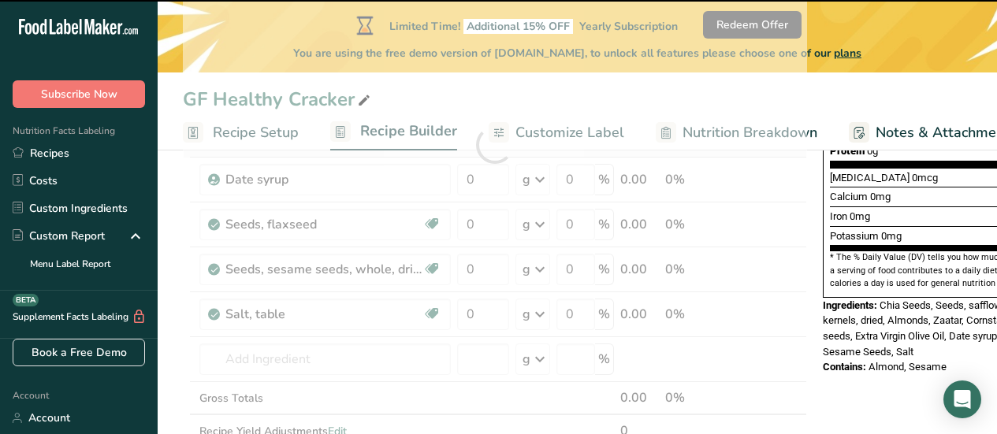
type input "0"
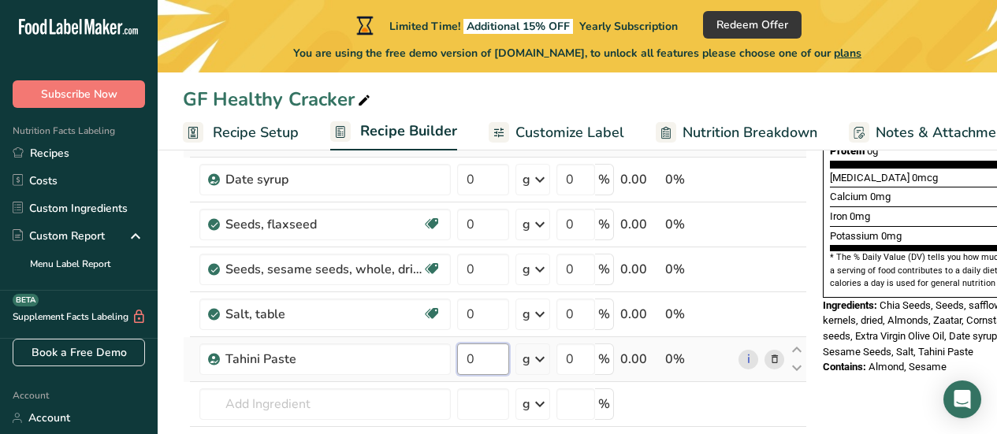
click at [480, 361] on input "0" at bounding box center [483, 360] width 52 height 32
type input "60"
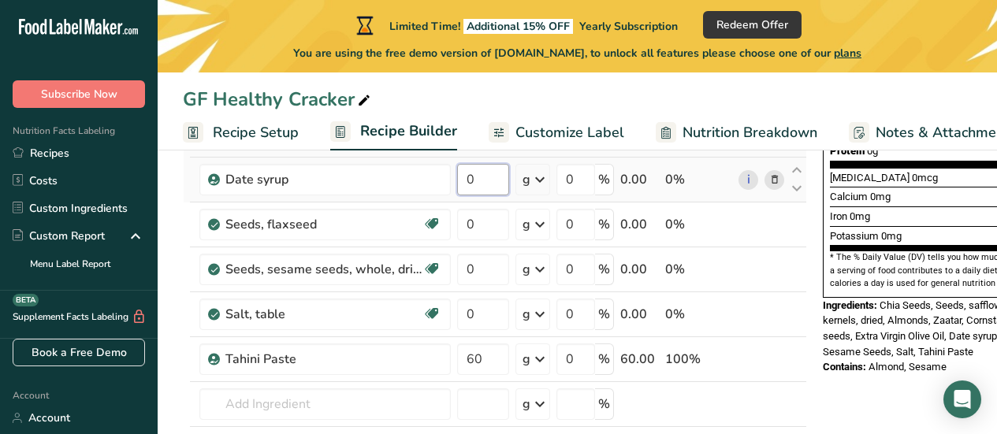
click at [483, 177] on div "Ingredient * Amount * Unit * Waste * .a-a{fill:#347362;}.b-a{fill:#fff;} Grams …" at bounding box center [495, 167] width 624 height 716
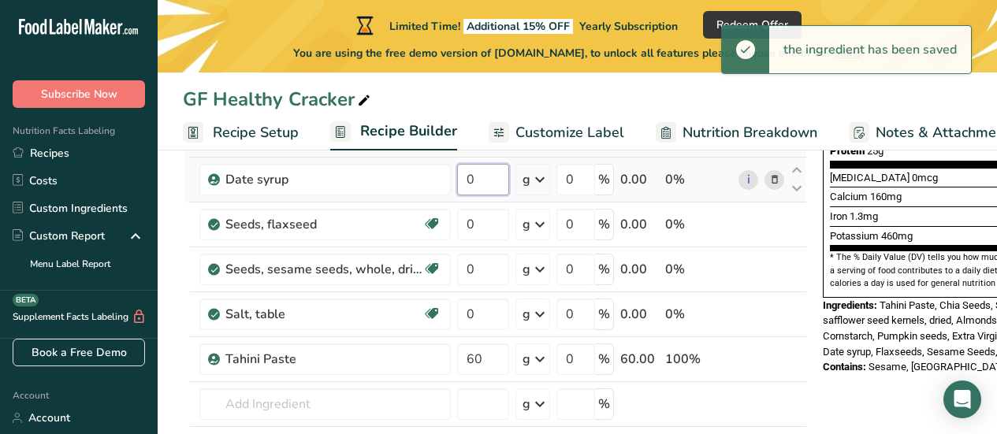
click at [483, 177] on input "0" at bounding box center [483, 180] width 52 height 32
drag, startPoint x: 483, startPoint y: 177, endPoint x: 448, endPoint y: 183, distance: 36.0
click at [448, 183] on tr "Date syrup 0 g Weight Units g kg mg See more Volume Units l Volume units requir…" at bounding box center [495, 180] width 623 height 45
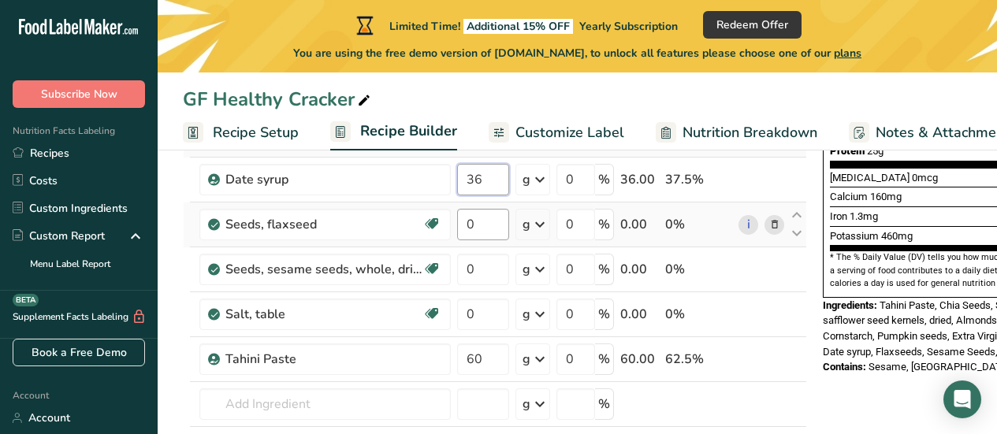
type input "36"
click at [494, 224] on div "Ingredient * Amount * Unit * Waste * .a-a{fill:#347362;}.b-a{fill:#fff;} Grams …" at bounding box center [495, 167] width 624 height 716
drag, startPoint x: 476, startPoint y: 224, endPoint x: 462, endPoint y: 230, distance: 15.5
click at [462, 230] on input "0" at bounding box center [483, 225] width 52 height 32
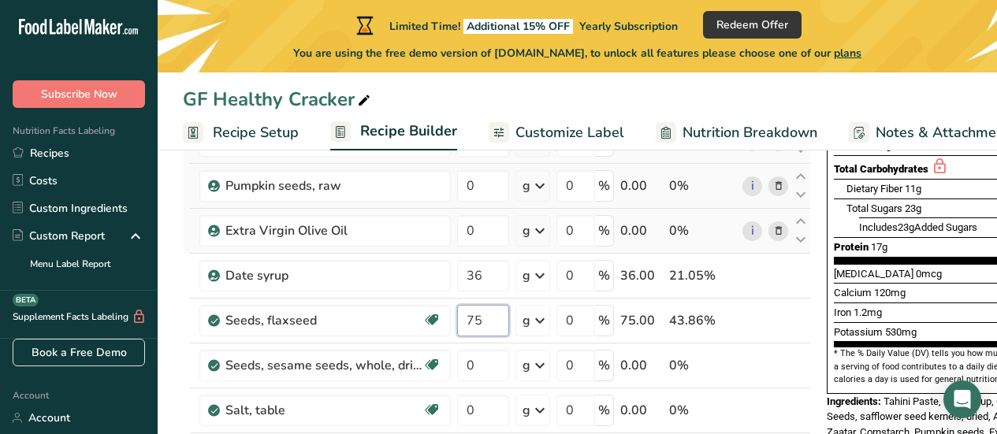
scroll to position [334, 0]
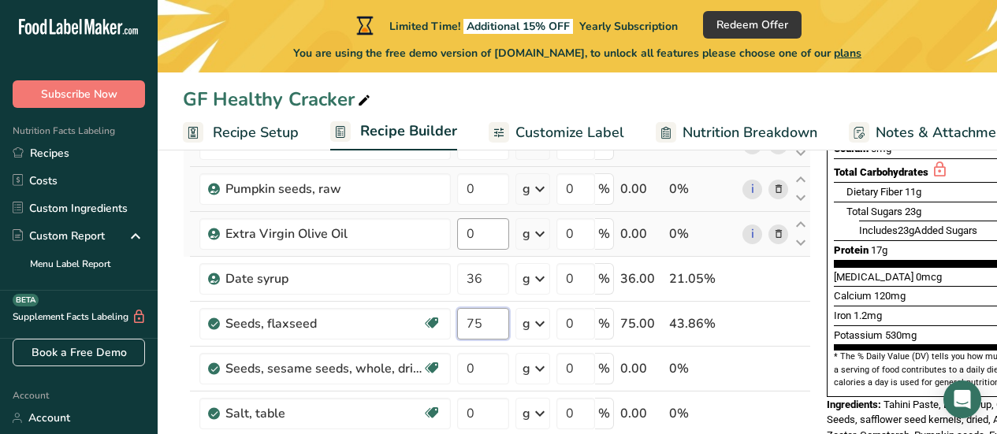
type input "75"
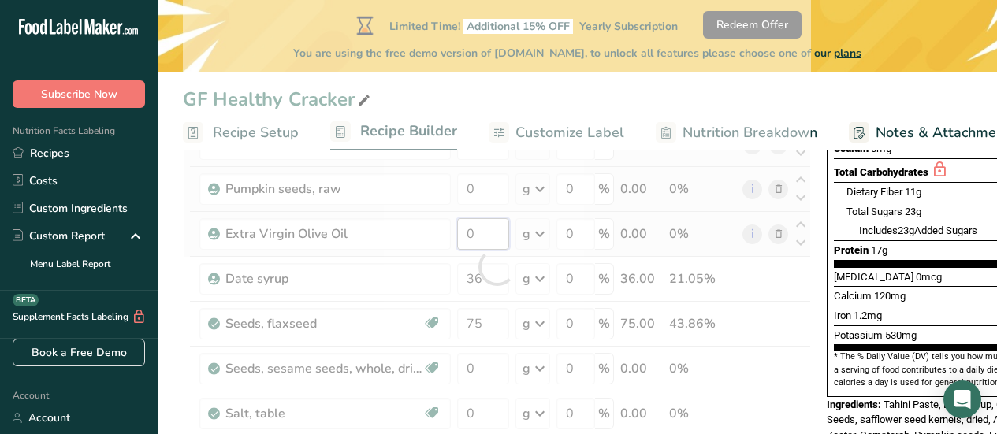
click at [479, 231] on div "Ingredient * Amount * Unit * Waste * .a-a{fill:#347362;}.b-a{fill:#fff;} Grams …" at bounding box center [497, 267] width 628 height 716
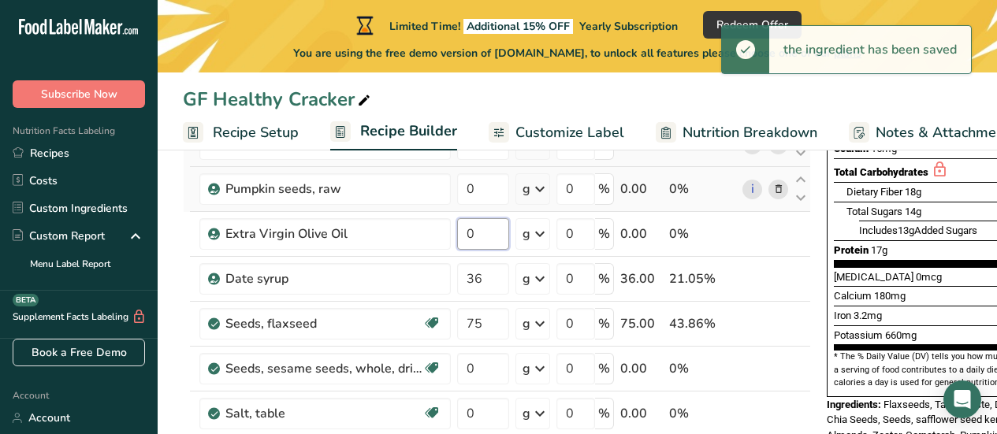
drag, startPoint x: 479, startPoint y: 231, endPoint x: 453, endPoint y: 234, distance: 26.2
click at [453, 234] on tr "Extra Virgin Olive Oil 0 g Weight Units g kg mg See more Volume Units l Volume …" at bounding box center [497, 234] width 627 height 45
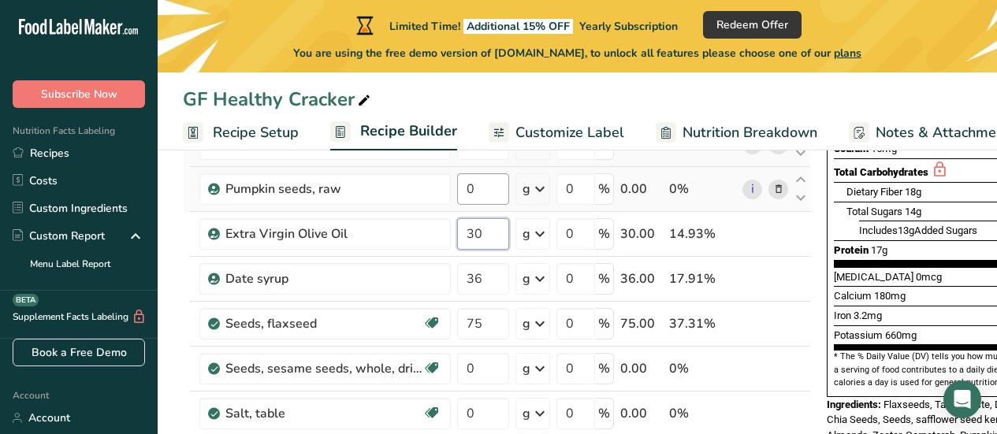
type input "30"
click at [485, 192] on div "Ingredient * Amount * Unit * Waste * .a-a{fill:#347362;}.b-a{fill:#fff;} Grams …" at bounding box center [497, 267] width 628 height 716
drag, startPoint x: 474, startPoint y: 188, endPoint x: 446, endPoint y: 192, distance: 28.5
click at [446, 192] on tr "Pumpkin seeds, raw 0 g Portions 1 Pumpkin Seeds Weight Units g kg mg See more V…" at bounding box center [497, 189] width 627 height 45
type input "68"
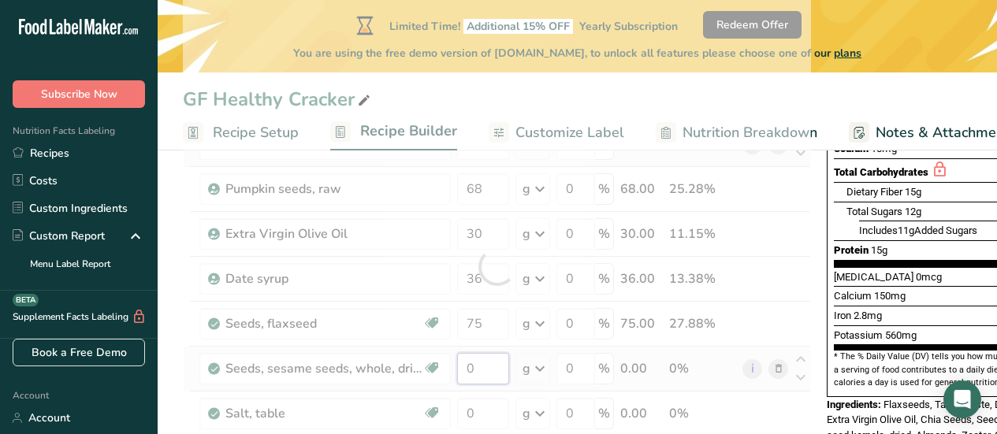
click at [489, 374] on div "Ingredient * Amount * Unit * Waste * .a-a{fill:#347362;}.b-a{fill:#fff;} Grams …" at bounding box center [497, 267] width 628 height 716
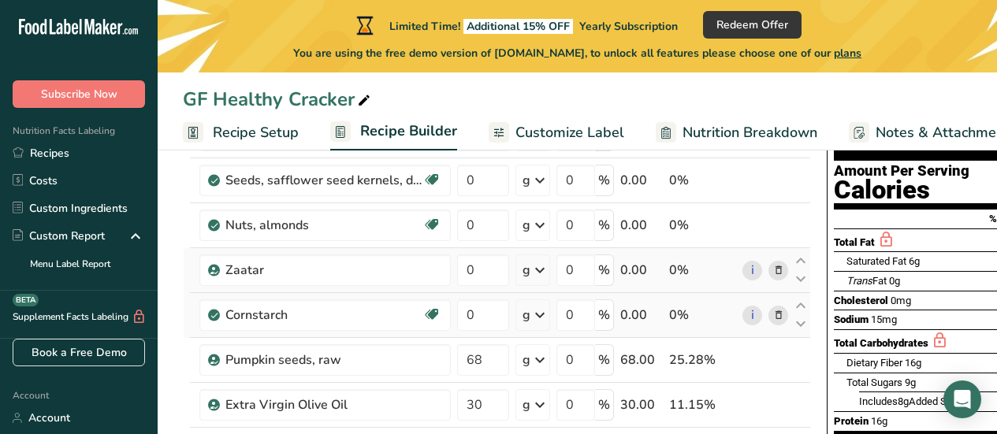
scroll to position [162, 0]
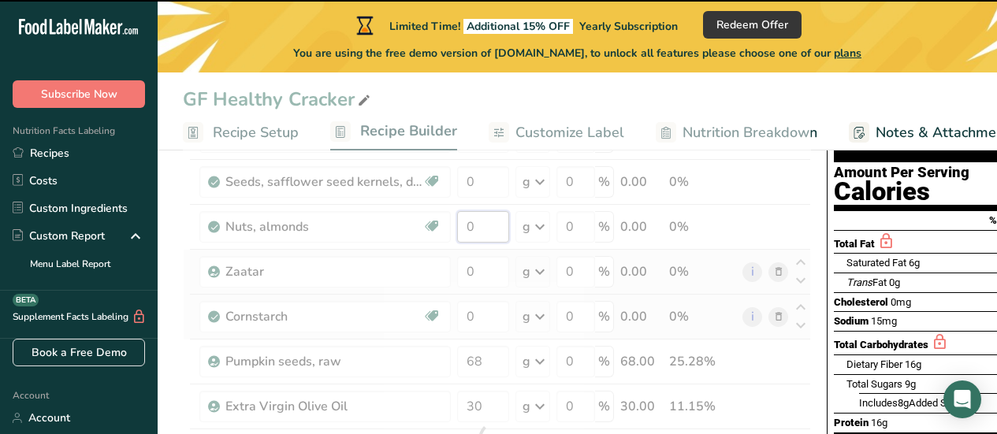
drag, startPoint x: 483, startPoint y: 229, endPoint x: 456, endPoint y: 229, distance: 27.6
click at [456, 229] on div "Ingredient * Amount * Unit * Waste * .a-a{fill:#347362;}.b-a{fill:#fff;} Grams …" at bounding box center [497, 439] width 628 height 716
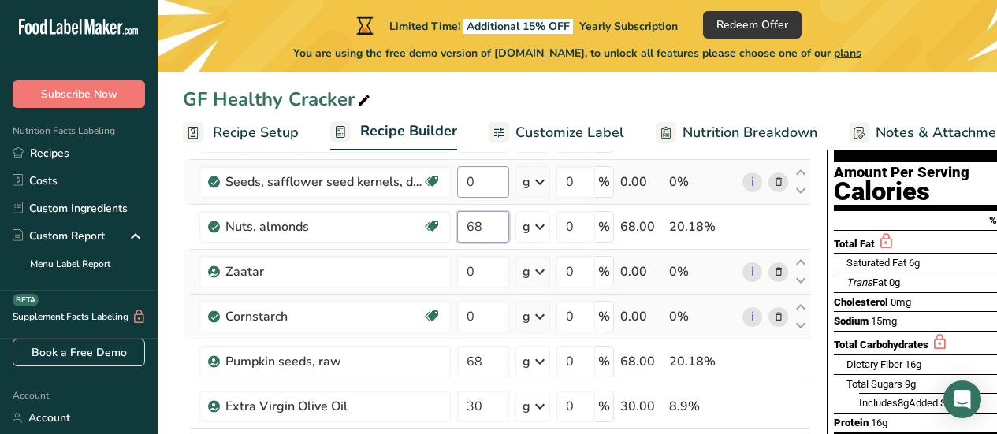
type input "68"
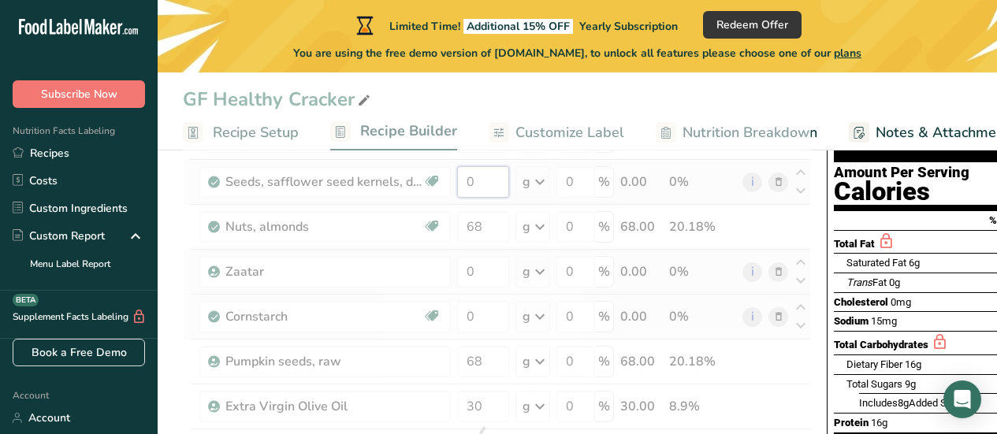
click at [478, 183] on div "Ingredient * Amount * Unit * Waste * .a-a{fill:#347362;}.b-a{fill:#fff;} Grams …" at bounding box center [497, 439] width 628 height 716
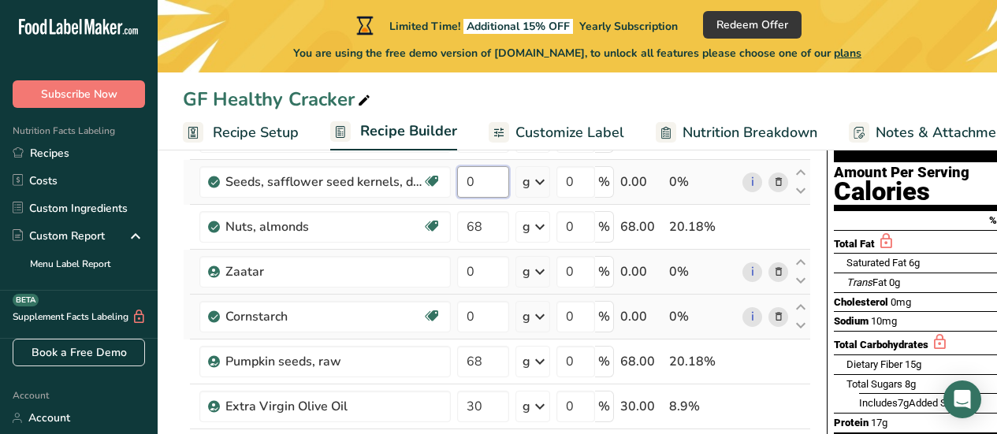
drag, startPoint x: 474, startPoint y: 185, endPoint x: 460, endPoint y: 185, distance: 14.2
click at [460, 185] on input "0" at bounding box center [483, 182] width 52 height 32
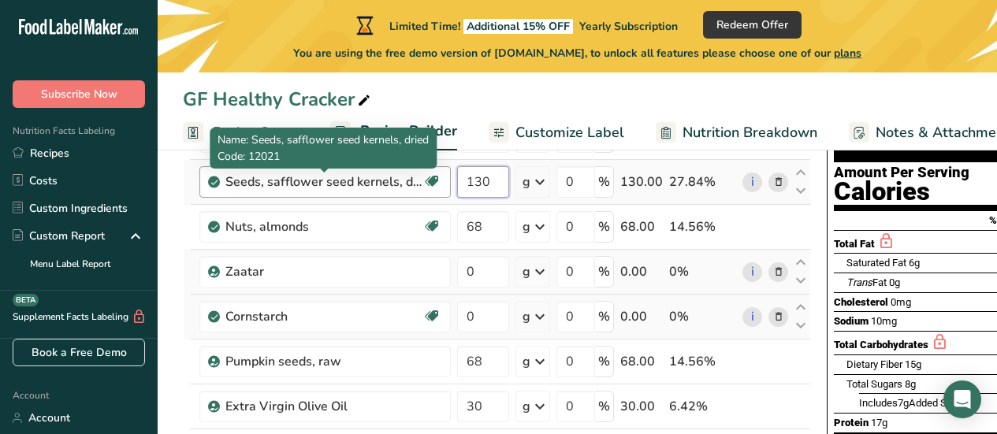
type input "130"
click at [392, 186] on div "Ingredient * Amount * Unit * Waste * .a-a{fill:#347362;}.b-a{fill:#fff;} Grams …" at bounding box center [497, 439] width 628 height 716
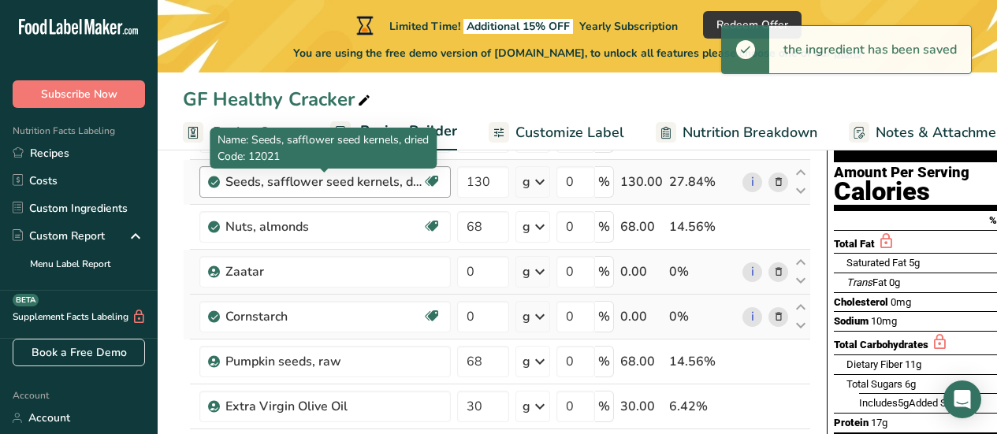
click at [392, 186] on div "Seeds, safflower seed kernels, dried" at bounding box center [323, 182] width 197 height 19
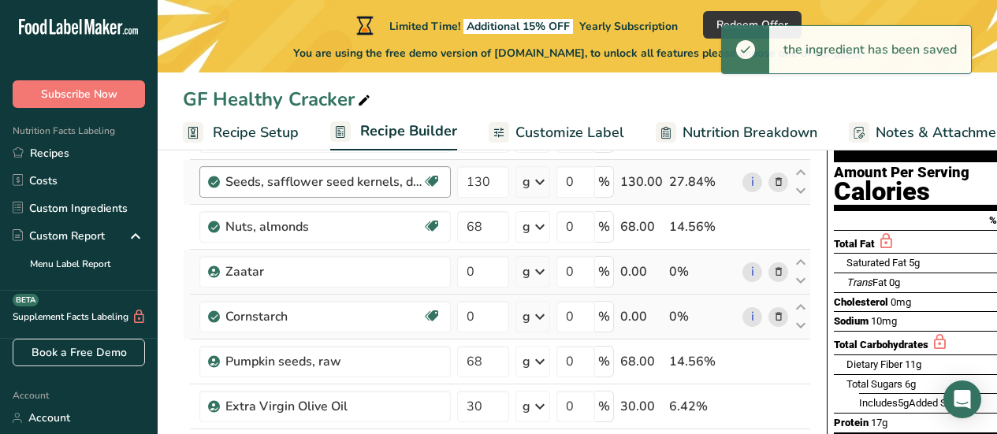
click at [392, 186] on div "Seeds, safflower seed kernels, dried" at bounding box center [323, 182] width 197 height 19
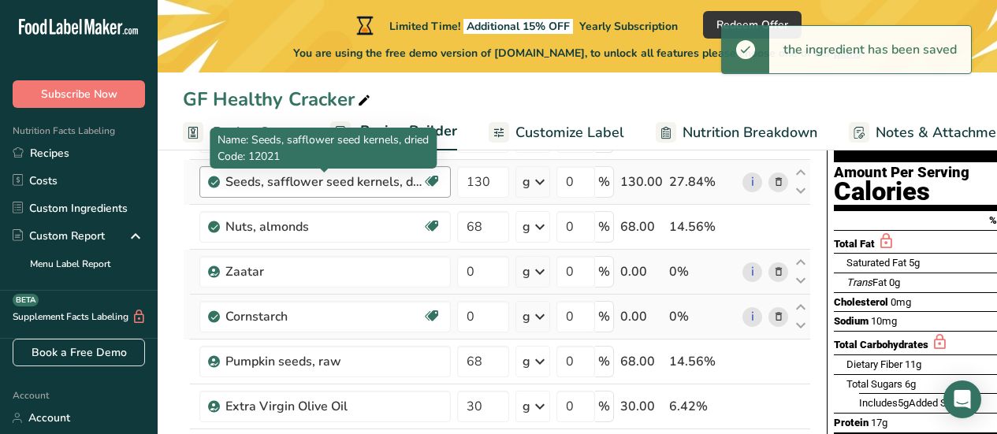
click at [392, 186] on div "Seeds, safflower seed kernels, dried" at bounding box center [323, 182] width 197 height 19
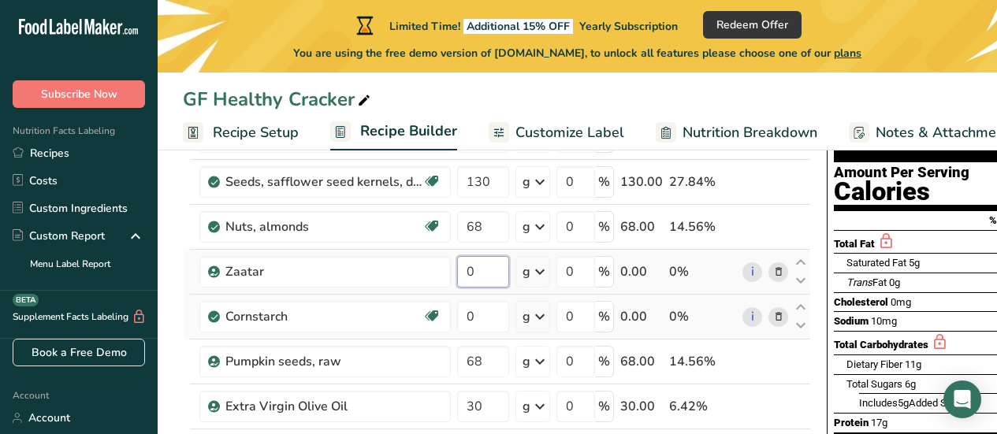
click at [488, 270] on input "0" at bounding box center [483, 272] width 52 height 32
type input "32"
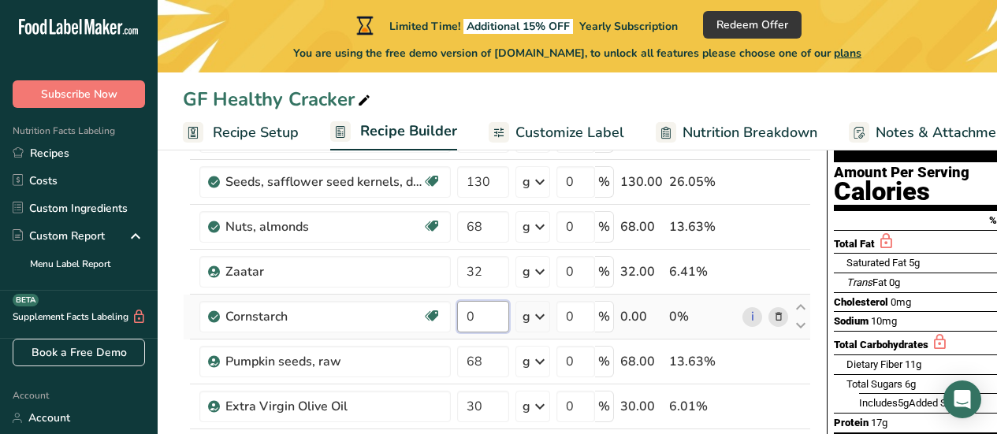
click at [483, 322] on div "Ingredient * Amount * Unit * Waste * .a-a{fill:#347362;}.b-a{fill:#fff;} Grams …" at bounding box center [497, 439] width 628 height 716
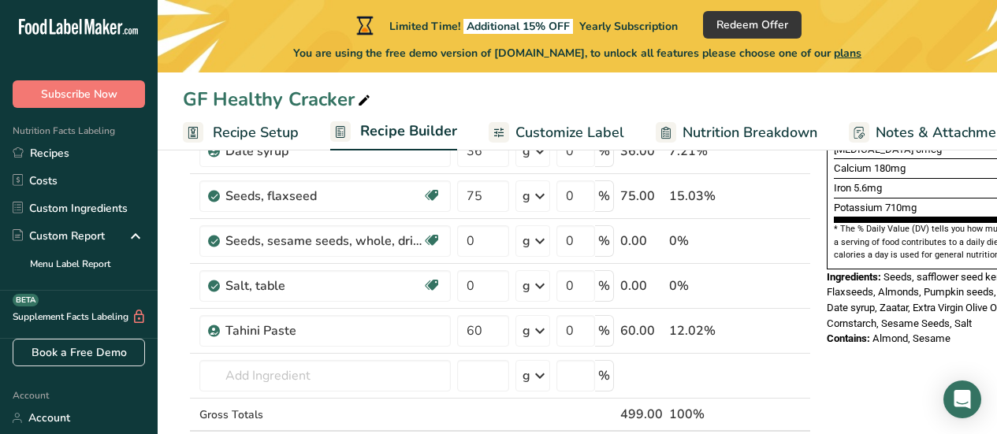
scroll to position [489, 0]
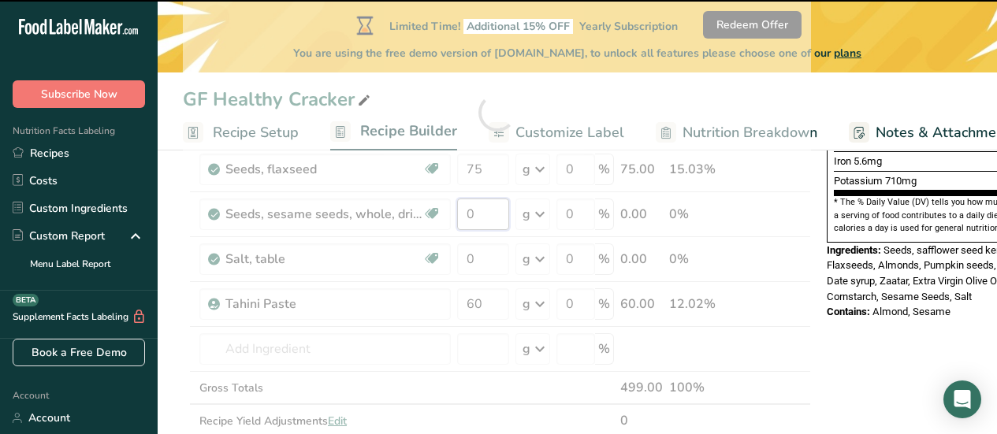
drag, startPoint x: 482, startPoint y: 218, endPoint x: 456, endPoint y: 218, distance: 26.0
click at [456, 218] on div "Ingredient * Amount * Unit * Waste * .a-a{fill:#347362;}.b-a{fill:#fff;} Grams …" at bounding box center [497, 112] width 628 height 716
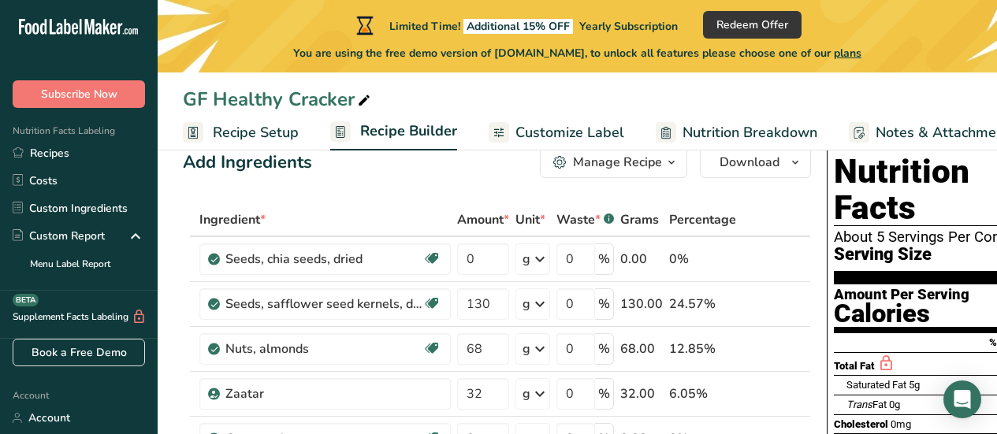
scroll to position [38, 0]
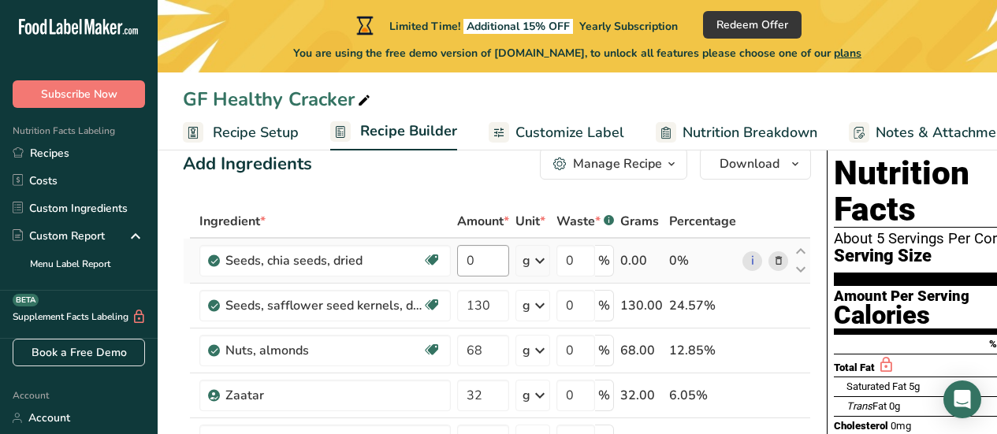
type input "30"
drag, startPoint x: 473, startPoint y: 262, endPoint x: 456, endPoint y: 262, distance: 17.4
click at [456, 262] on td "0" at bounding box center [483, 261] width 58 height 45
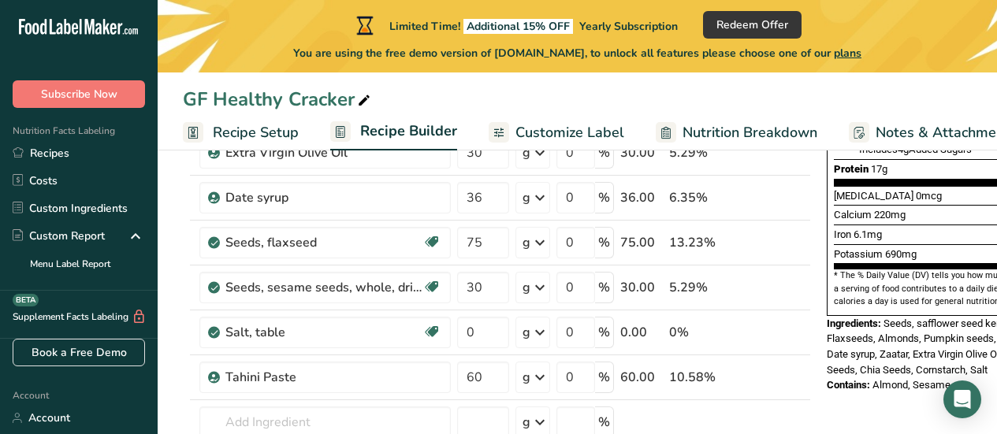
scroll to position [443, 0]
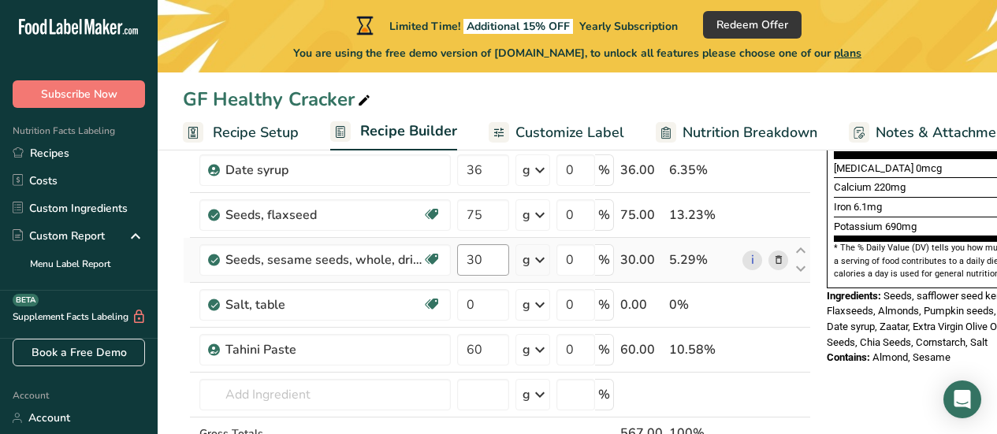
type input "38"
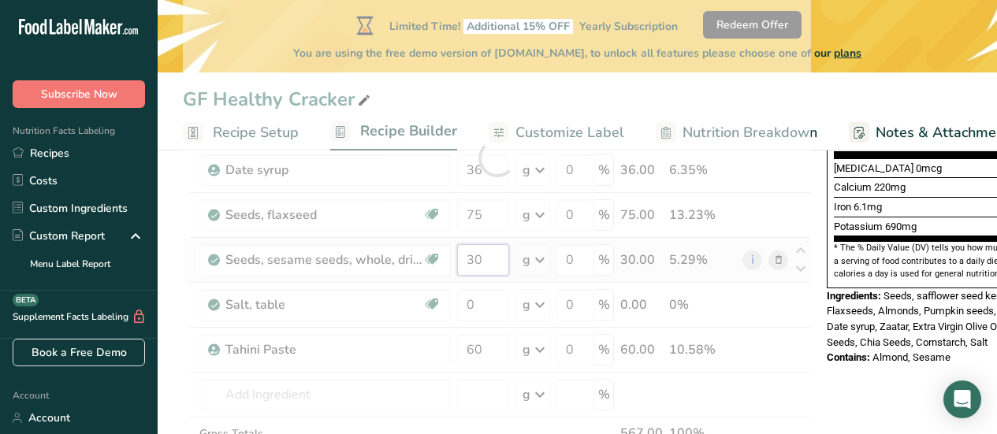
click at [486, 259] on div "Ingredient * Amount * Unit * Waste * .a-a{fill:#347362;}.b-a{fill:#fff;} Grams …" at bounding box center [497, 158] width 628 height 716
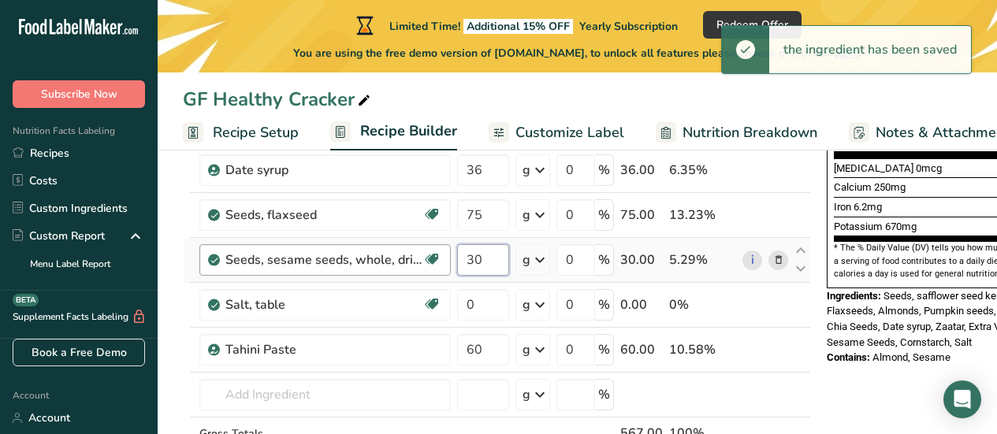
drag, startPoint x: 486, startPoint y: 259, endPoint x: 450, endPoint y: 259, distance: 36.3
click at [450, 259] on tr "Seeds, sesame seeds, whole, dried Source of Antioxidants Plant-based Protein Da…" at bounding box center [497, 260] width 627 height 45
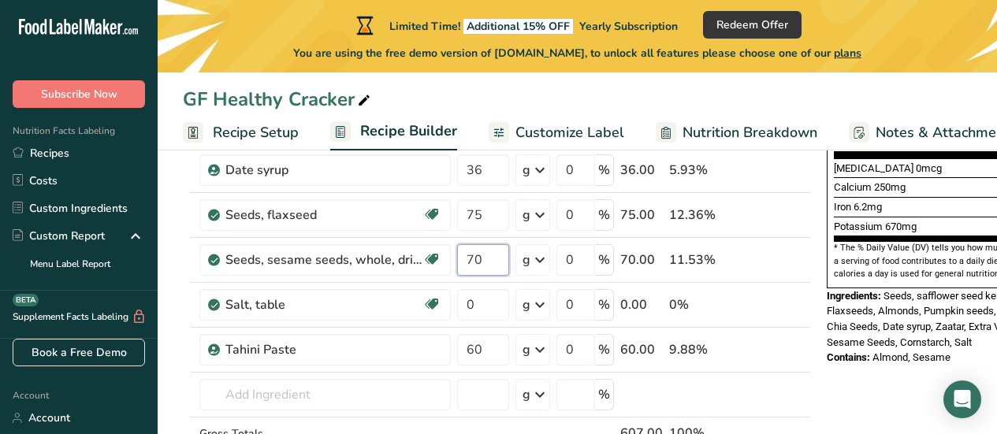
type input "70"
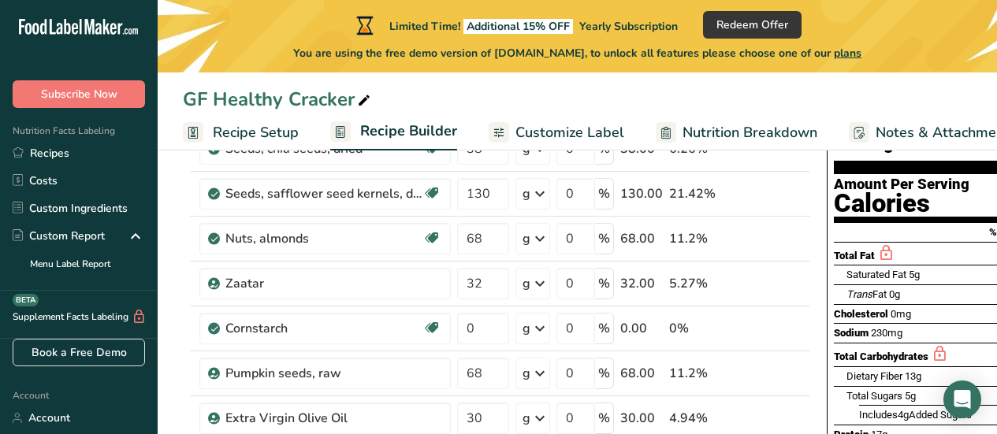
scroll to position [147, 0]
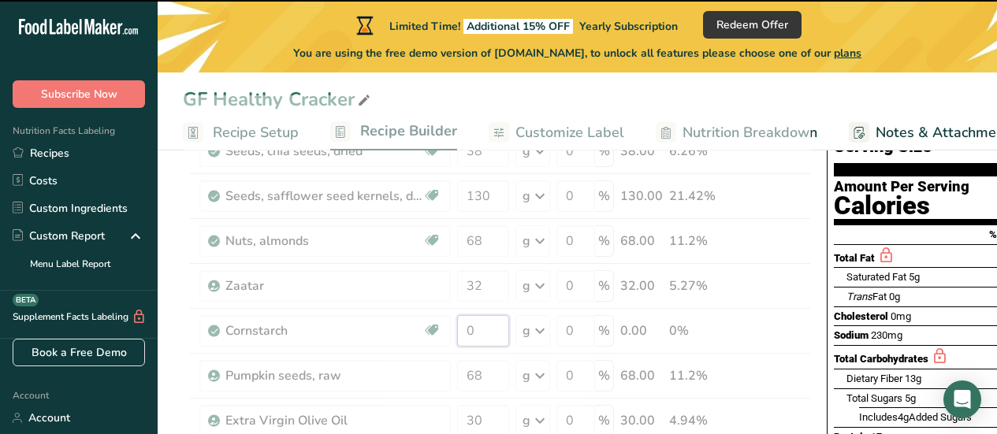
drag, startPoint x: 483, startPoint y: 330, endPoint x: 445, endPoint y: 334, distance: 38.0
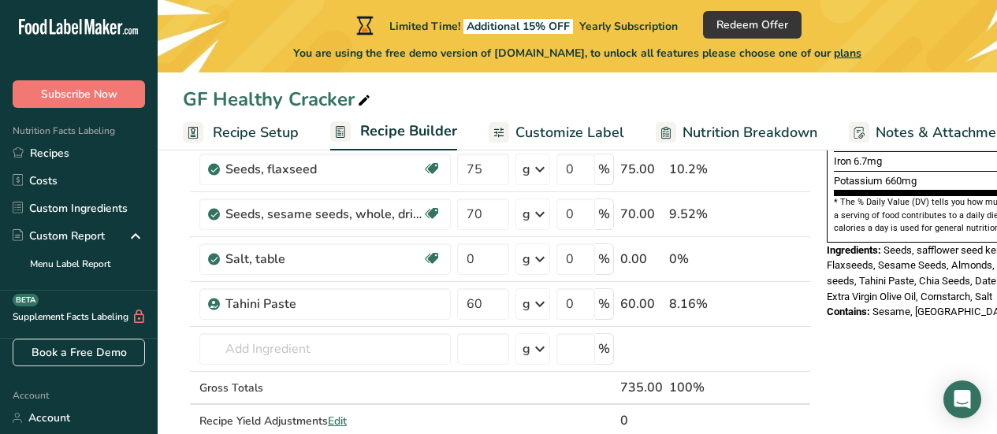
scroll to position [491, 0]
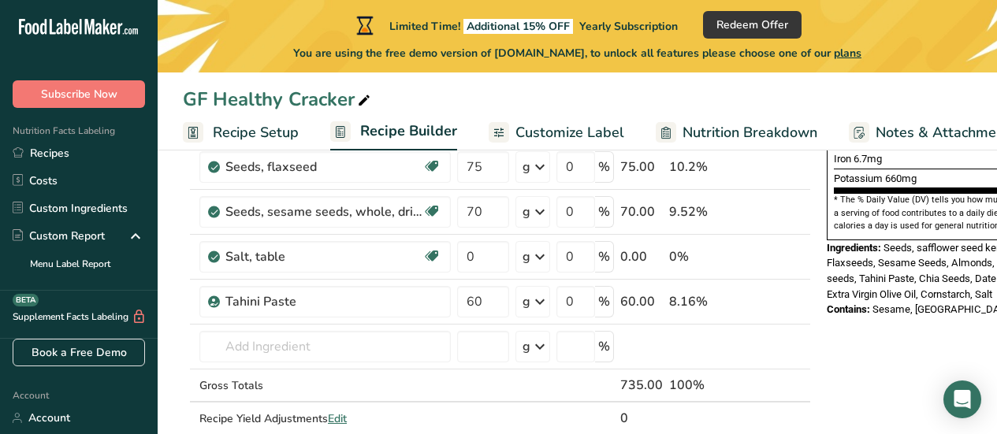
type input "128"
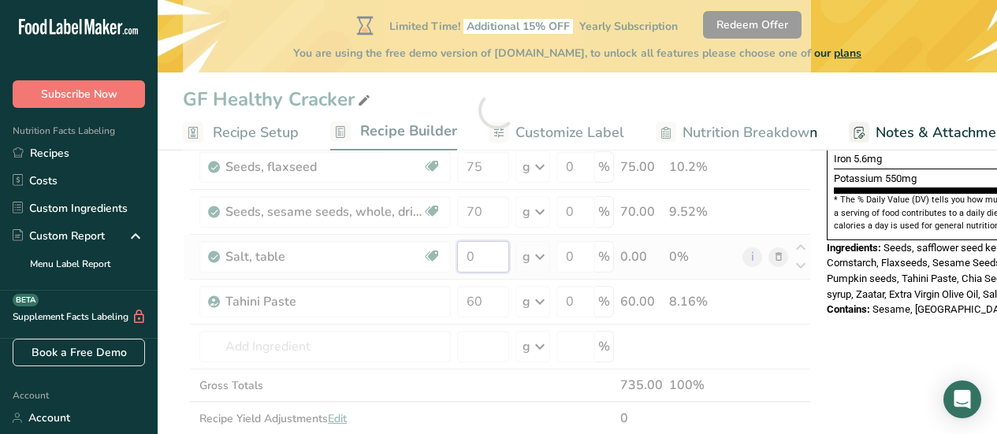
click at [484, 254] on div "Ingredient * Amount * Unit * Waste * .a-a{fill:#347362;}.b-a{fill:#fff;} Grams …" at bounding box center [497, 110] width 628 height 716
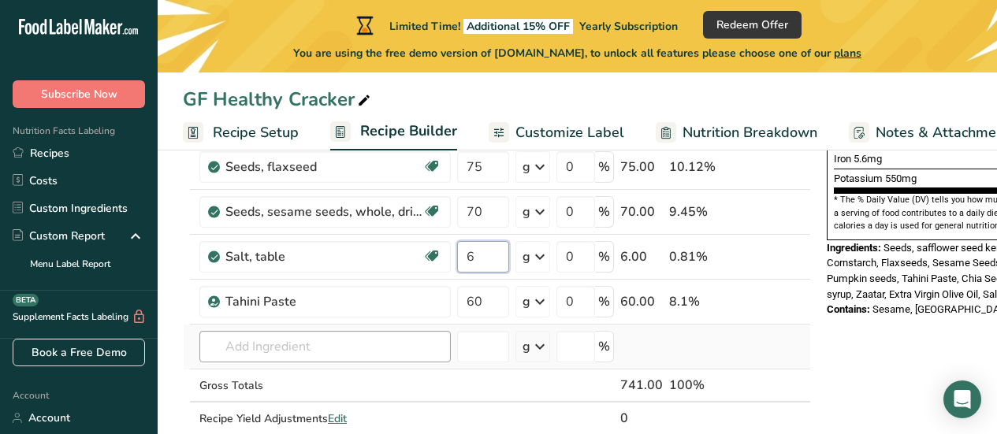
type input "6"
click at [378, 352] on div "Ingredient * Amount * Unit * Waste * .a-a{fill:#347362;}.b-a{fill:#fff;} Grams …" at bounding box center [497, 110] width 628 height 716
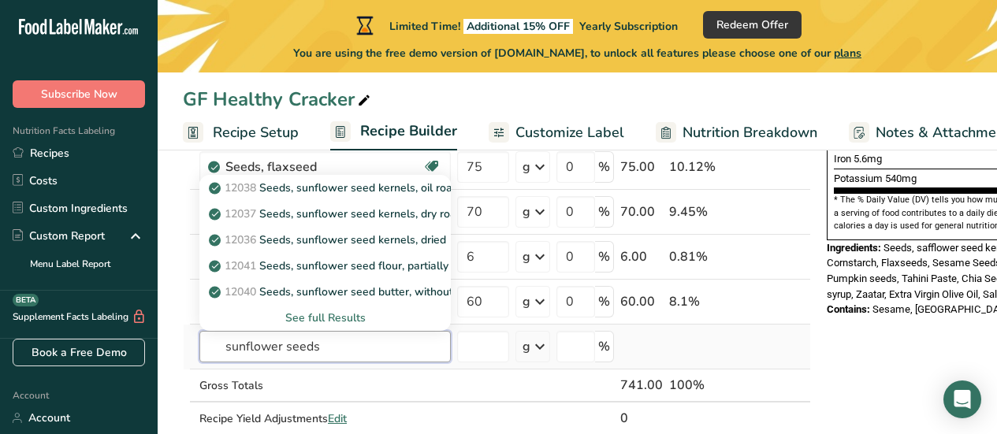
type input "sunflower seeds"
click at [339, 316] on div "See full Results" at bounding box center [325, 318] width 226 height 17
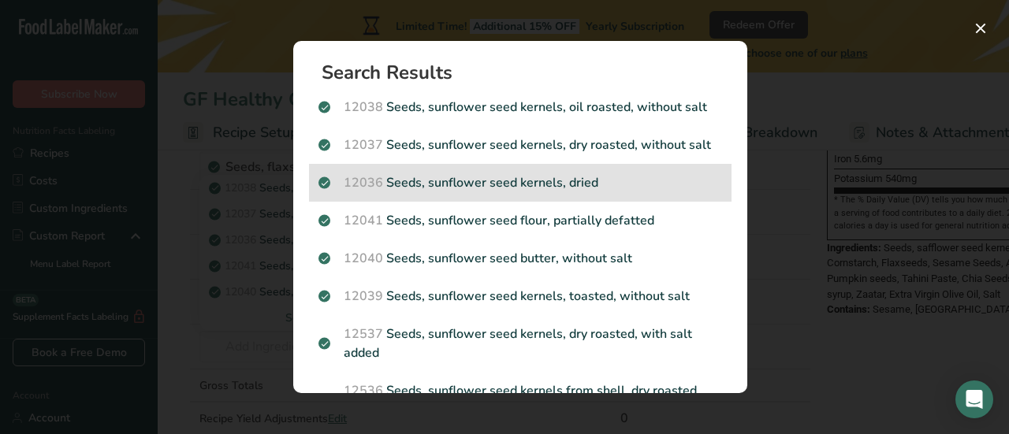
click at [477, 188] on p "12036 Seeds, sunflower seed kernels, dried" at bounding box center [520, 182] width 404 height 19
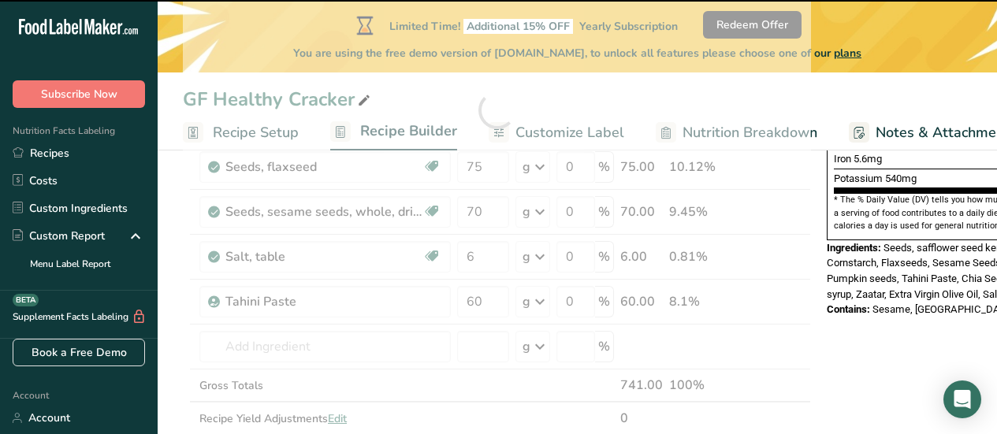
type input "0"
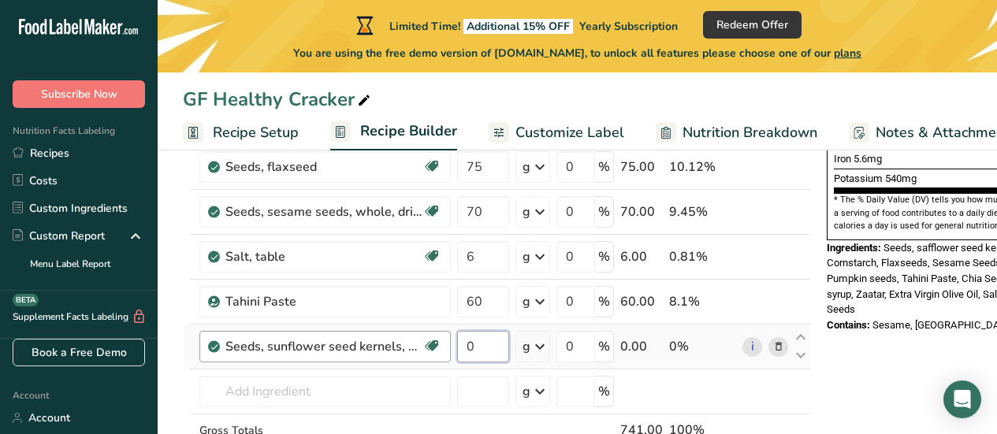
drag, startPoint x: 480, startPoint y: 348, endPoint x: 449, endPoint y: 349, distance: 30.8
click at [449, 349] on tr "Seeds, sunflower seed kernels, dried Dairy free Gluten free Vegan Vegetarian So…" at bounding box center [497, 347] width 627 height 45
type input "130"
click at [850, 348] on div "Nutrition Facts 7 Servings Per Container Serving Size 100g Amount Per Serving C…" at bounding box center [947, 406] width 252 height 1435
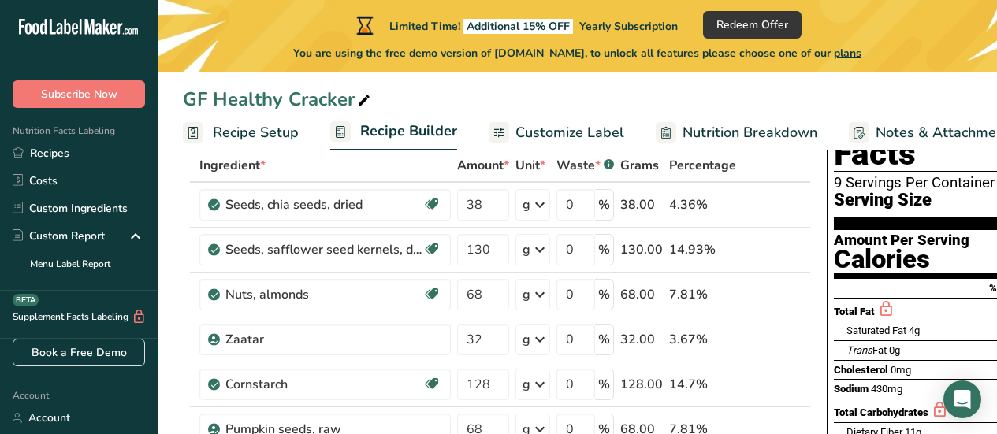
scroll to position [109, 0]
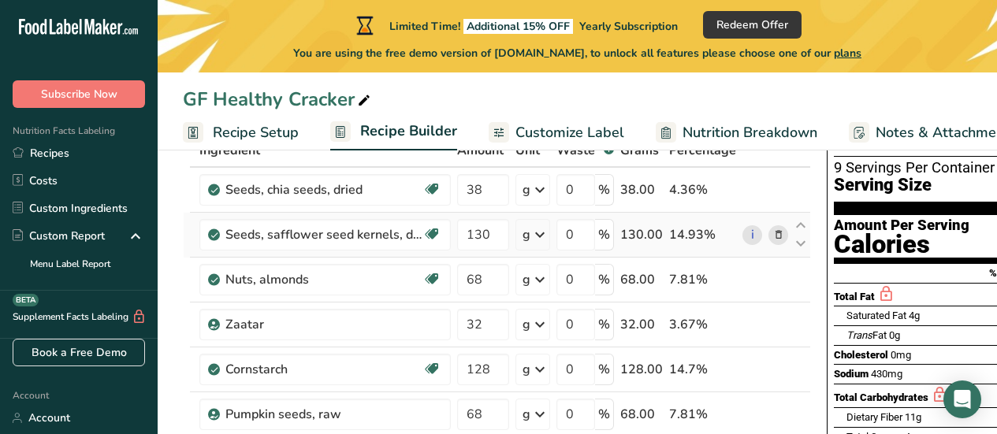
click at [777, 233] on icon at bounding box center [778, 235] width 11 height 17
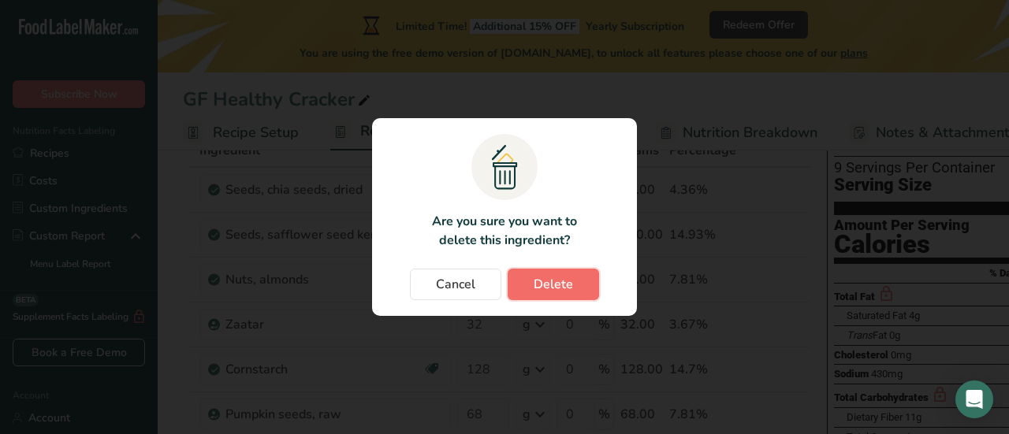
click at [556, 285] on span "Delete" at bounding box center [553, 284] width 39 height 19
type input "68"
type input "32"
type input "128"
type input "68"
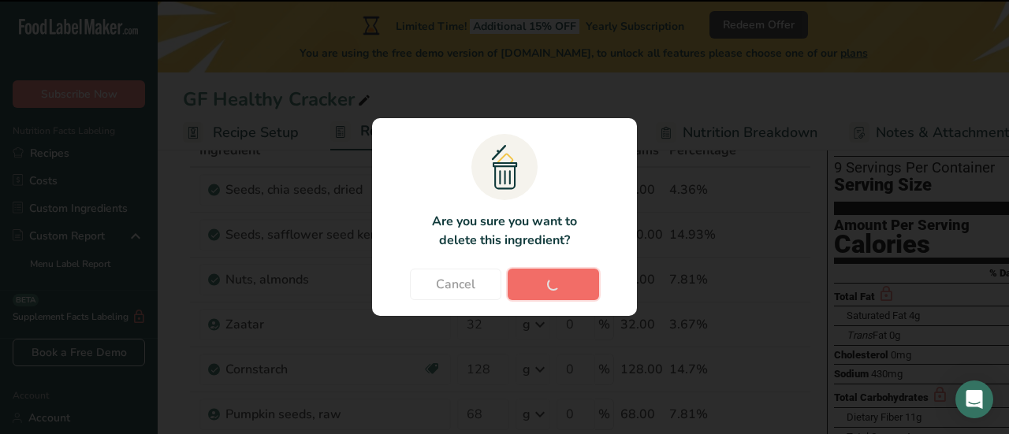
type input "30"
type input "36"
type input "75"
type input "70"
type input "6"
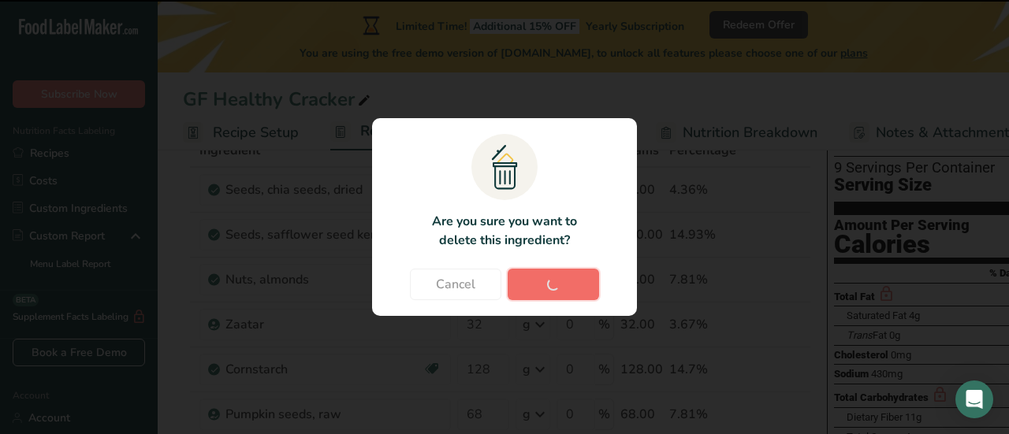
type input "60"
type input "130"
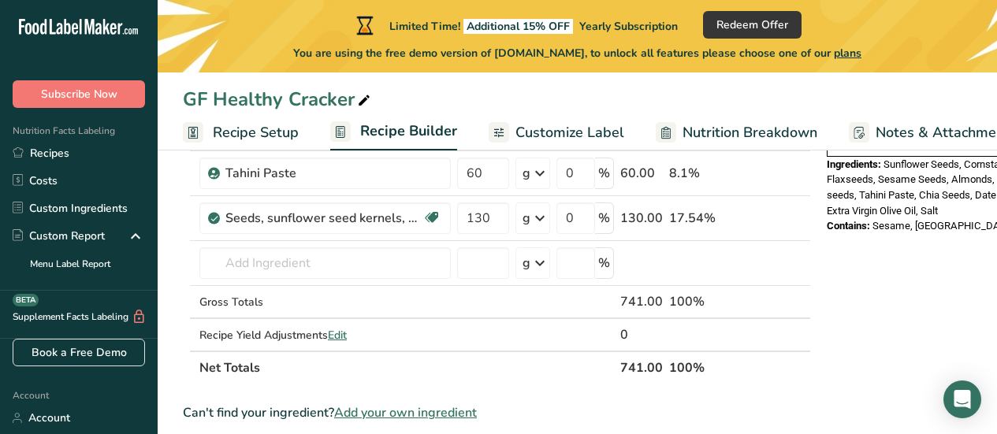
scroll to position [573, 0]
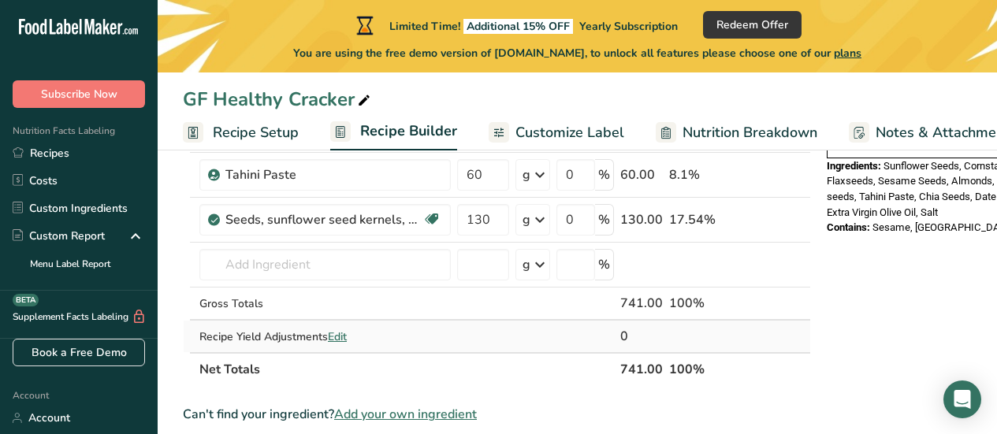
click at [337, 337] on span "Edit" at bounding box center [337, 336] width 19 height 15
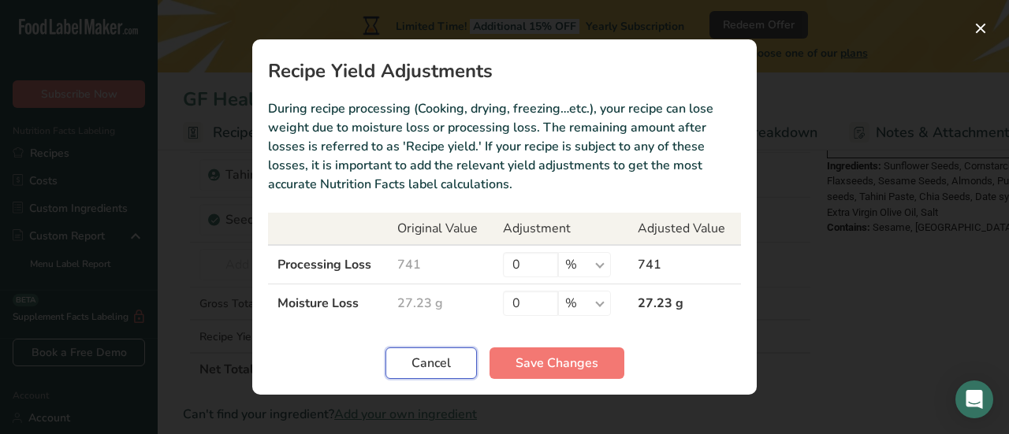
click at [418, 359] on span "Cancel" at bounding box center [430, 363] width 39 height 19
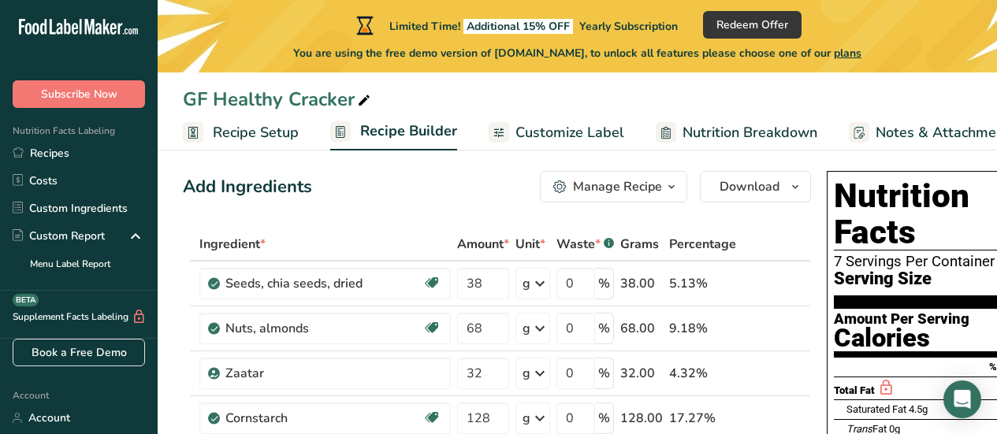
scroll to position [0, 0]
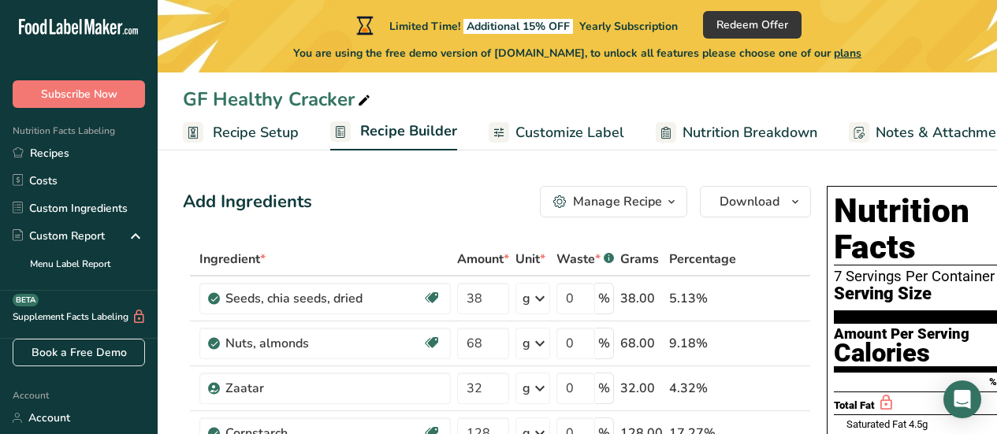
click at [580, 132] on span "Customize Label" at bounding box center [569, 132] width 109 height 21
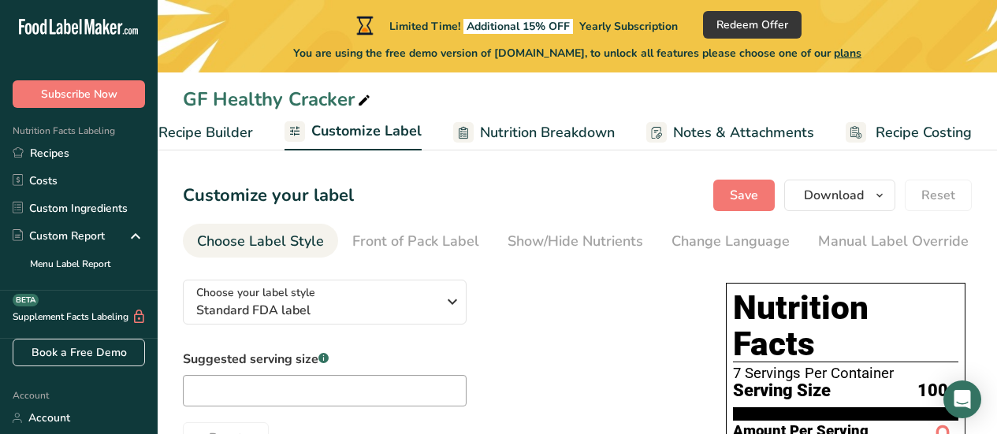
scroll to position [32, 0]
